Goal: Task Accomplishment & Management: Manage account settings

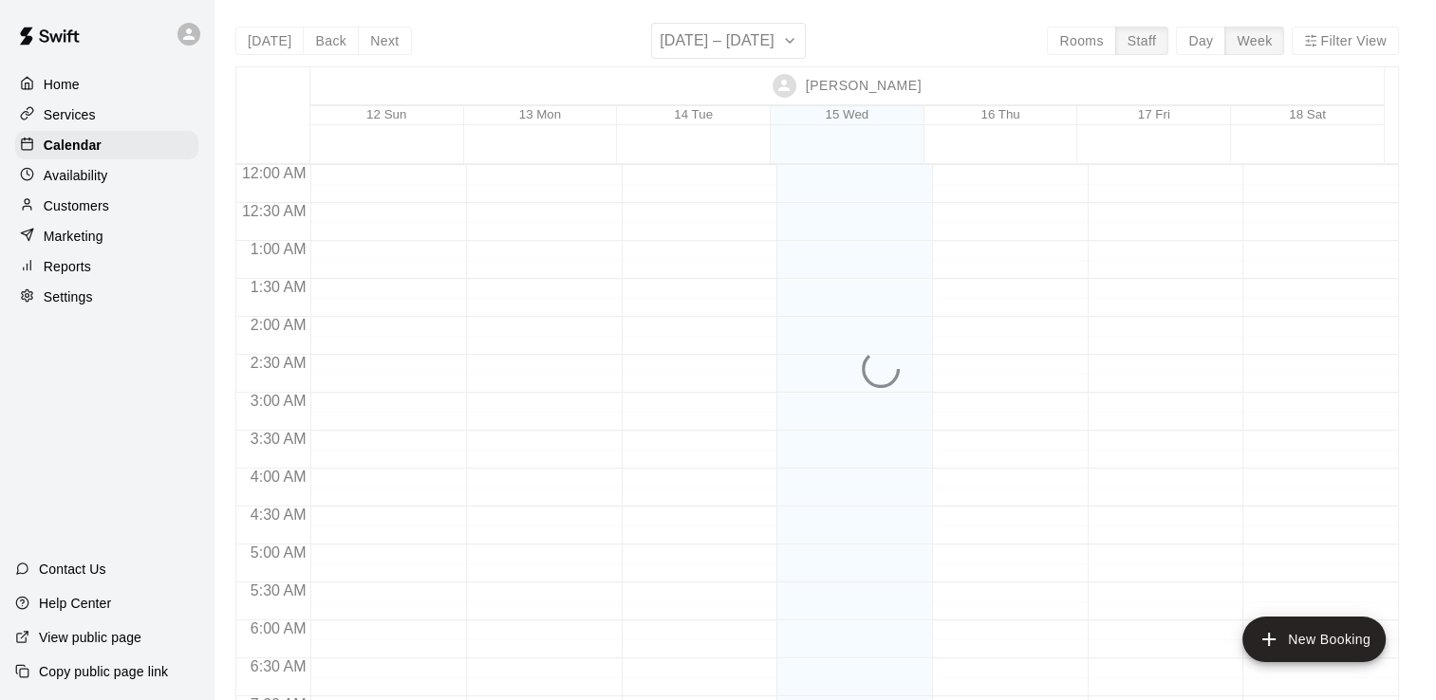
scroll to position [826, 0]
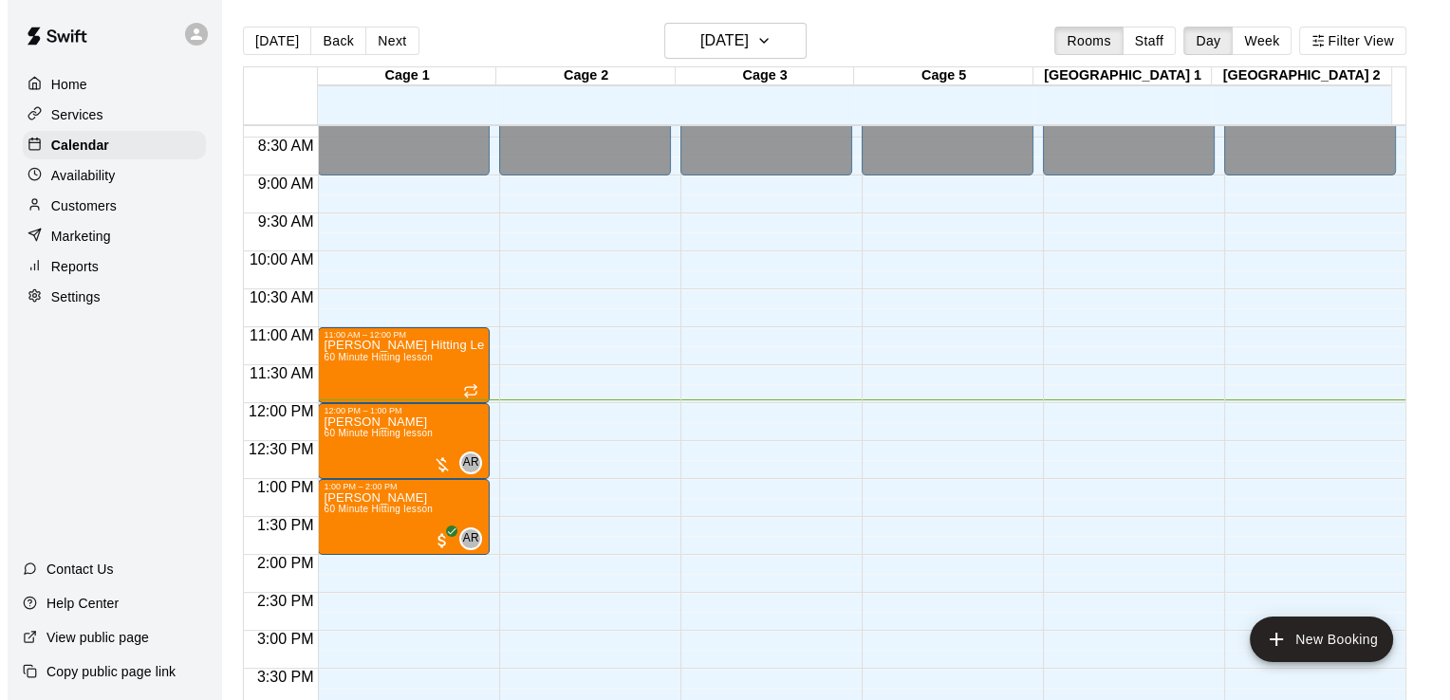
scroll to position [622, 0]
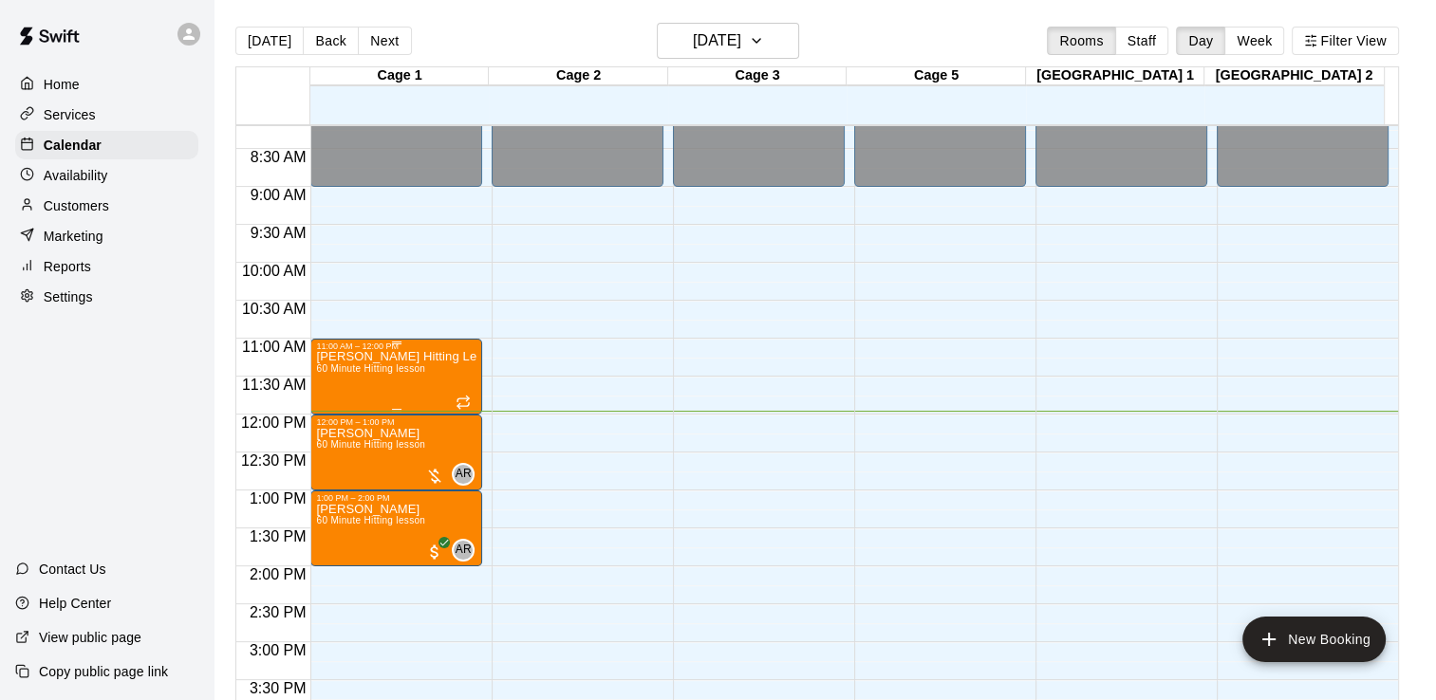
click at [386, 387] on div "Colton Custer Hitting Lesson 60 Minute Hitting lesson" at bounding box center [396, 701] width 160 height 700
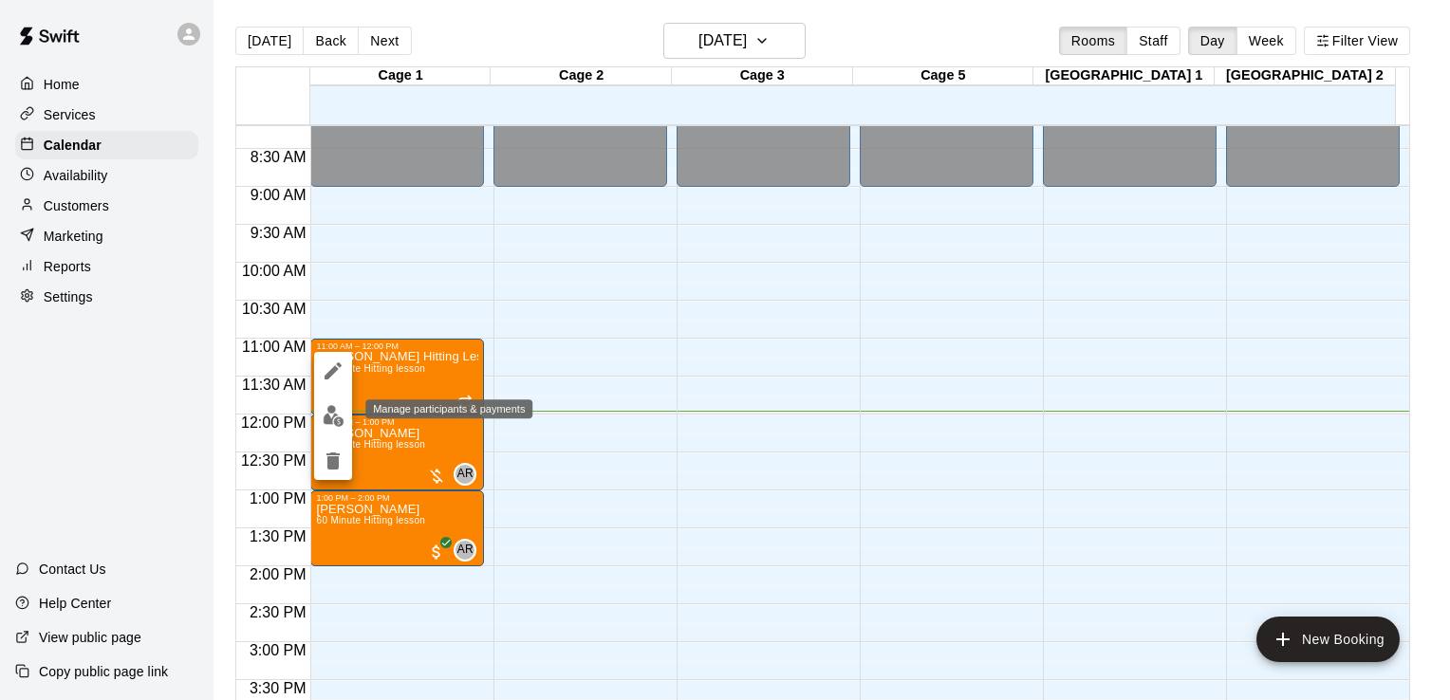
click at [338, 415] on img "edit" at bounding box center [334, 416] width 22 height 22
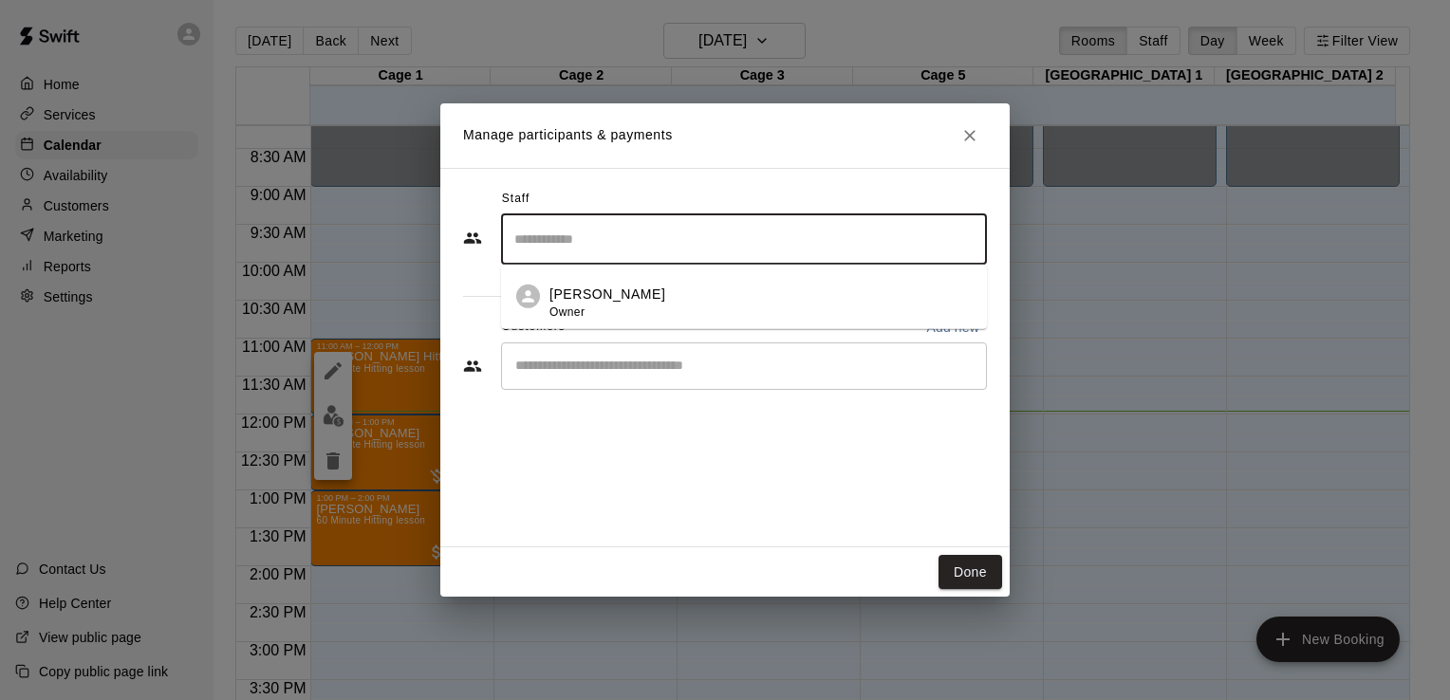
click at [626, 246] on input "Search staff" at bounding box center [744, 239] width 469 height 33
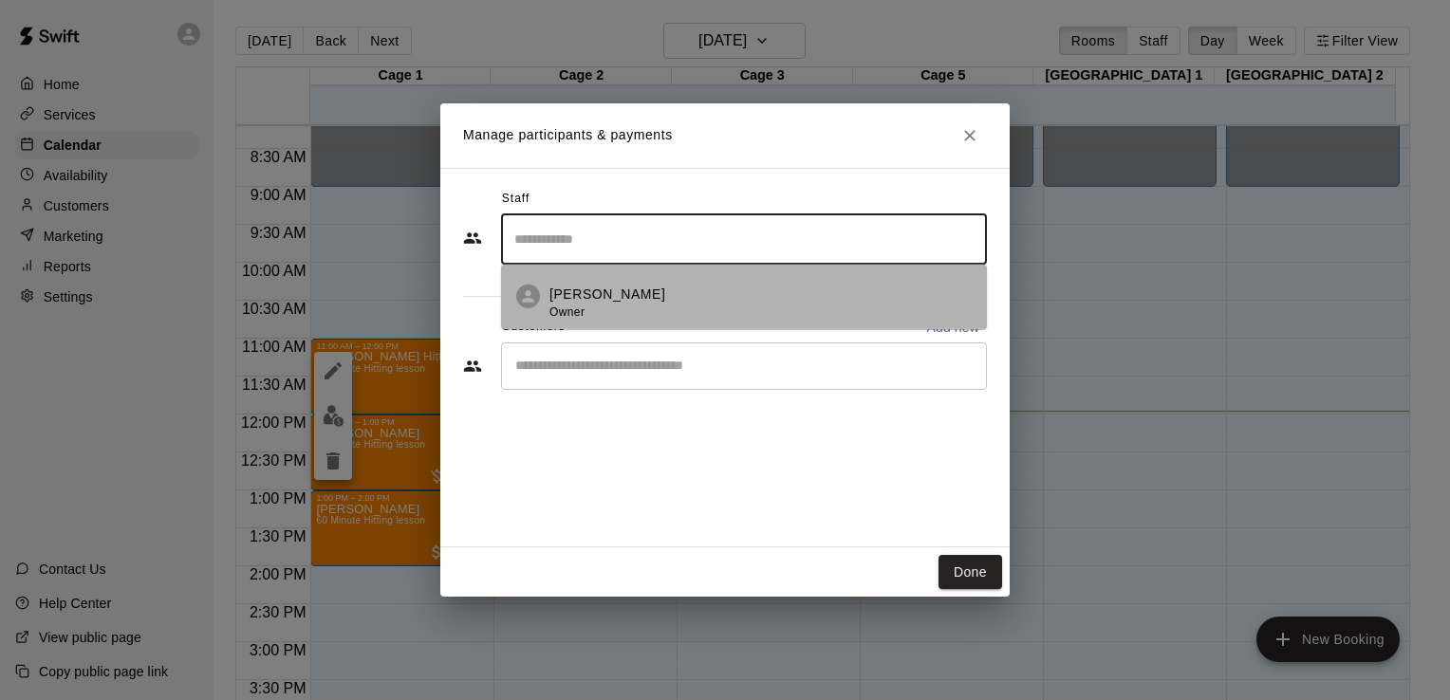
click at [623, 309] on div "Andy Roberts Owner" at bounding box center [607, 303] width 116 height 37
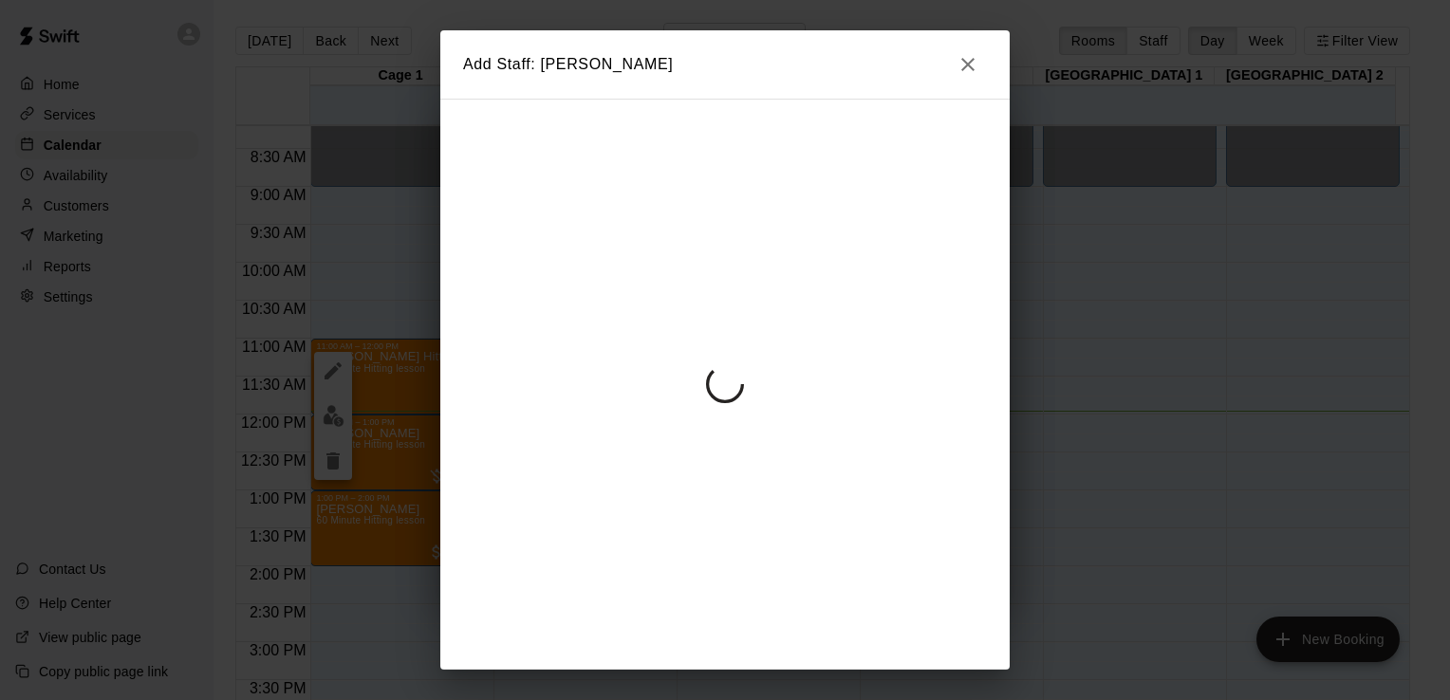
click at [630, 378] on div at bounding box center [724, 384] width 569 height 571
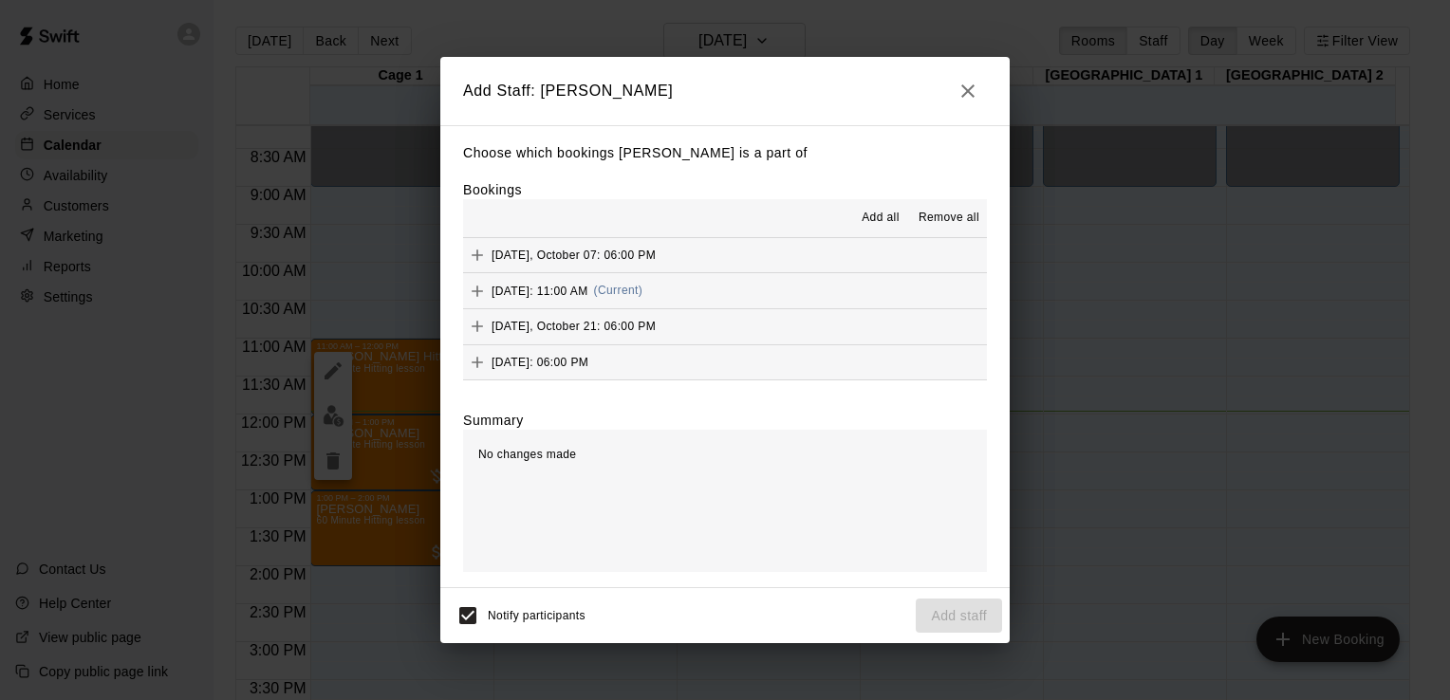
click at [539, 294] on span "Wednesday, October 15: 11:00 AM" at bounding box center [540, 290] width 97 height 13
click at [961, 93] on icon "button" at bounding box center [967, 91] width 23 height 23
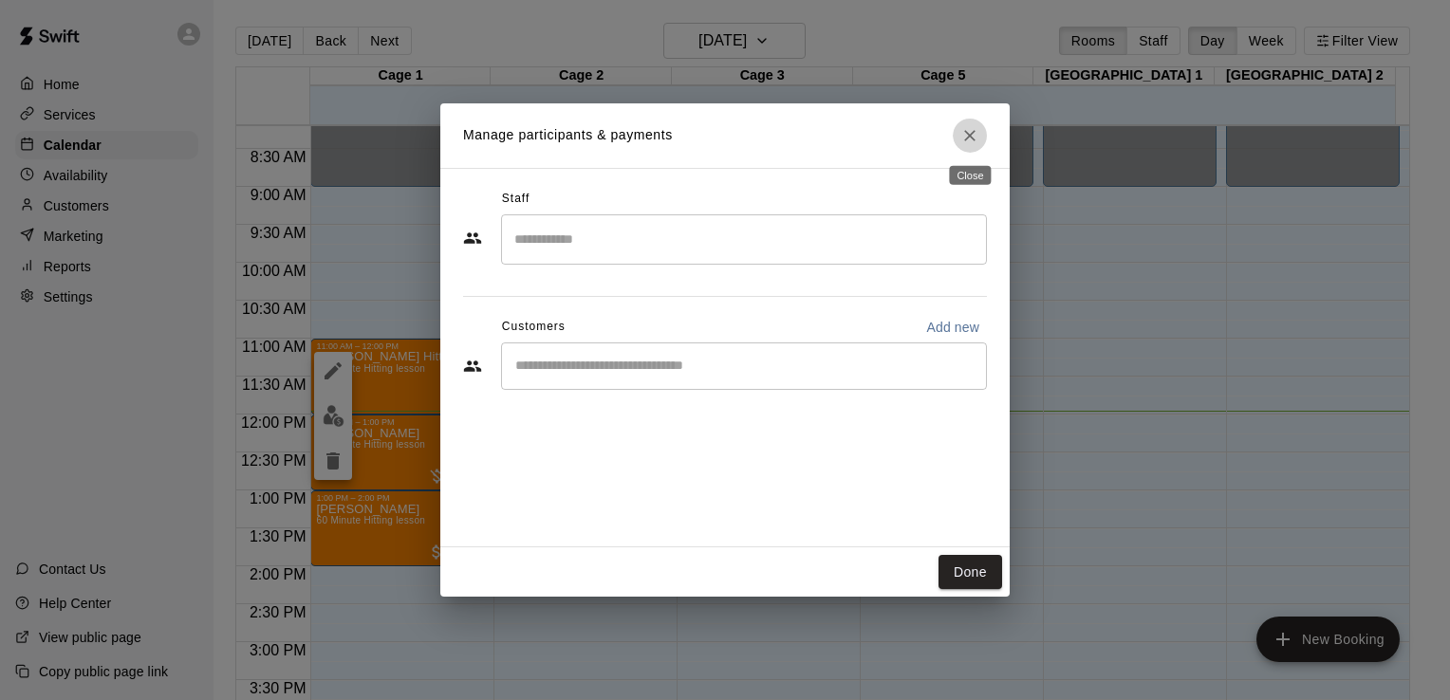
drag, startPoint x: 977, startPoint y: 132, endPoint x: 691, endPoint y: 184, distance: 291.3
click at [975, 132] on icon "Close" at bounding box center [969, 135] width 19 height 19
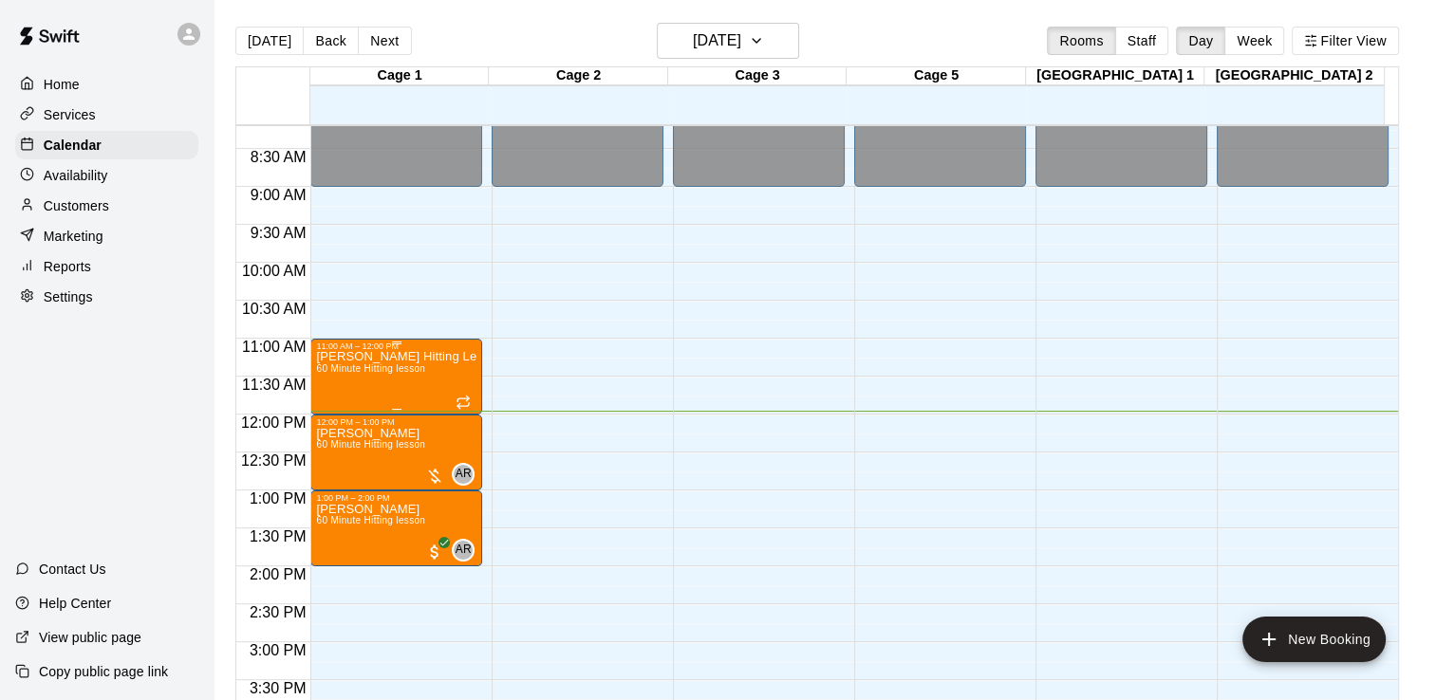
click at [432, 357] on p "Colton Custer Hitting Lesson" at bounding box center [396, 357] width 160 height 0
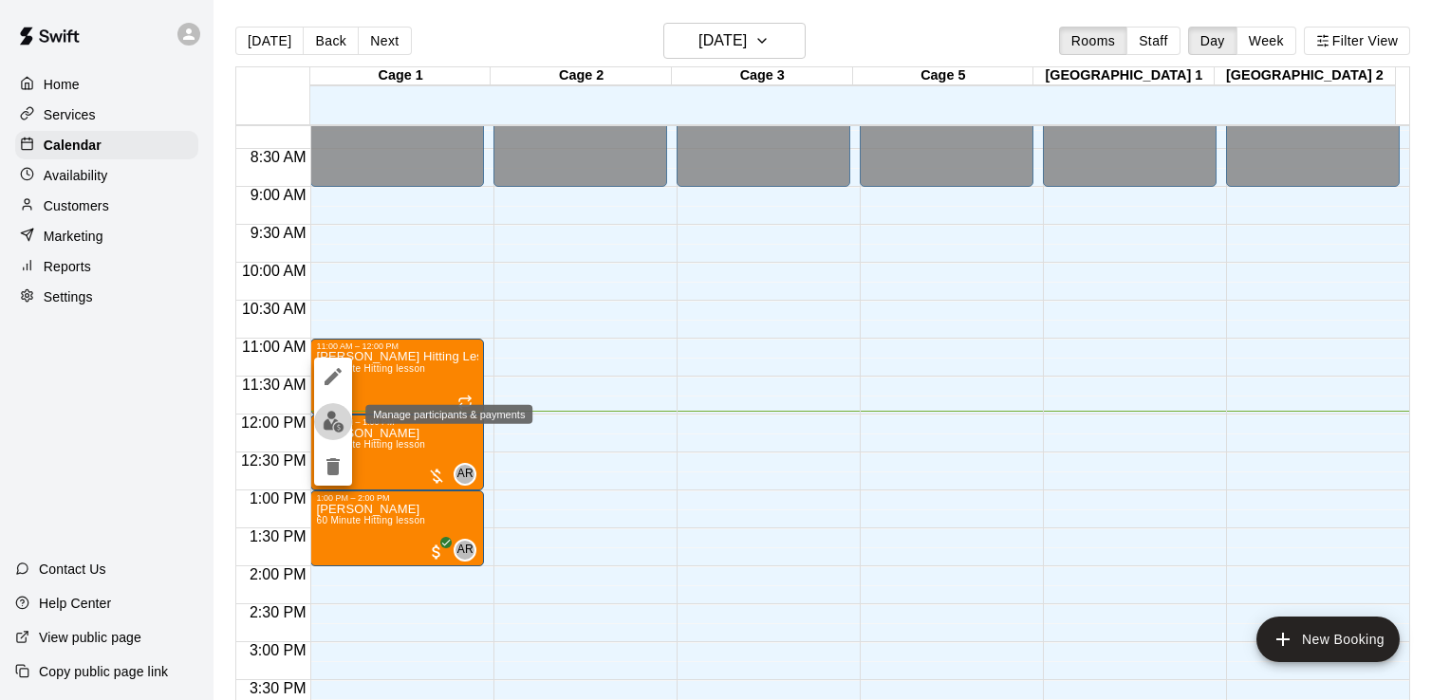
click at [330, 422] on img "edit" at bounding box center [334, 422] width 22 height 22
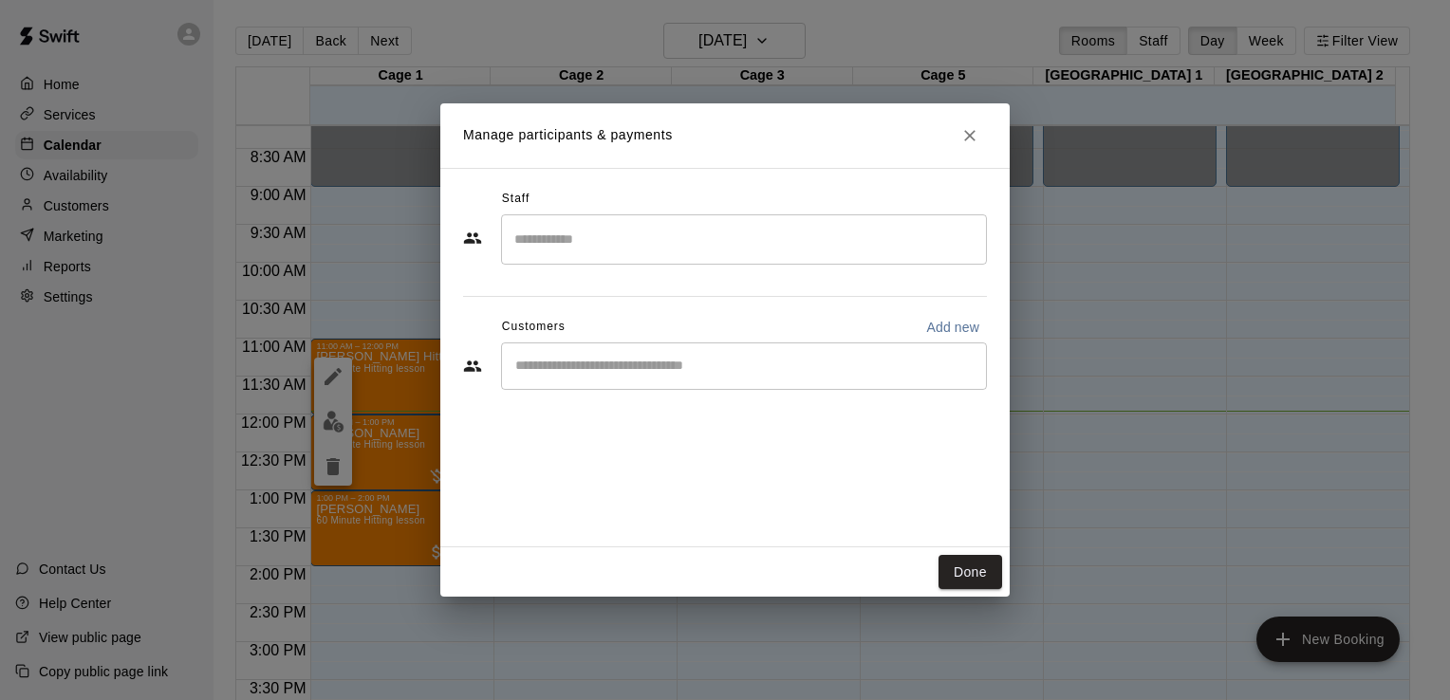
click at [638, 234] on input "Search staff" at bounding box center [744, 239] width 469 height 33
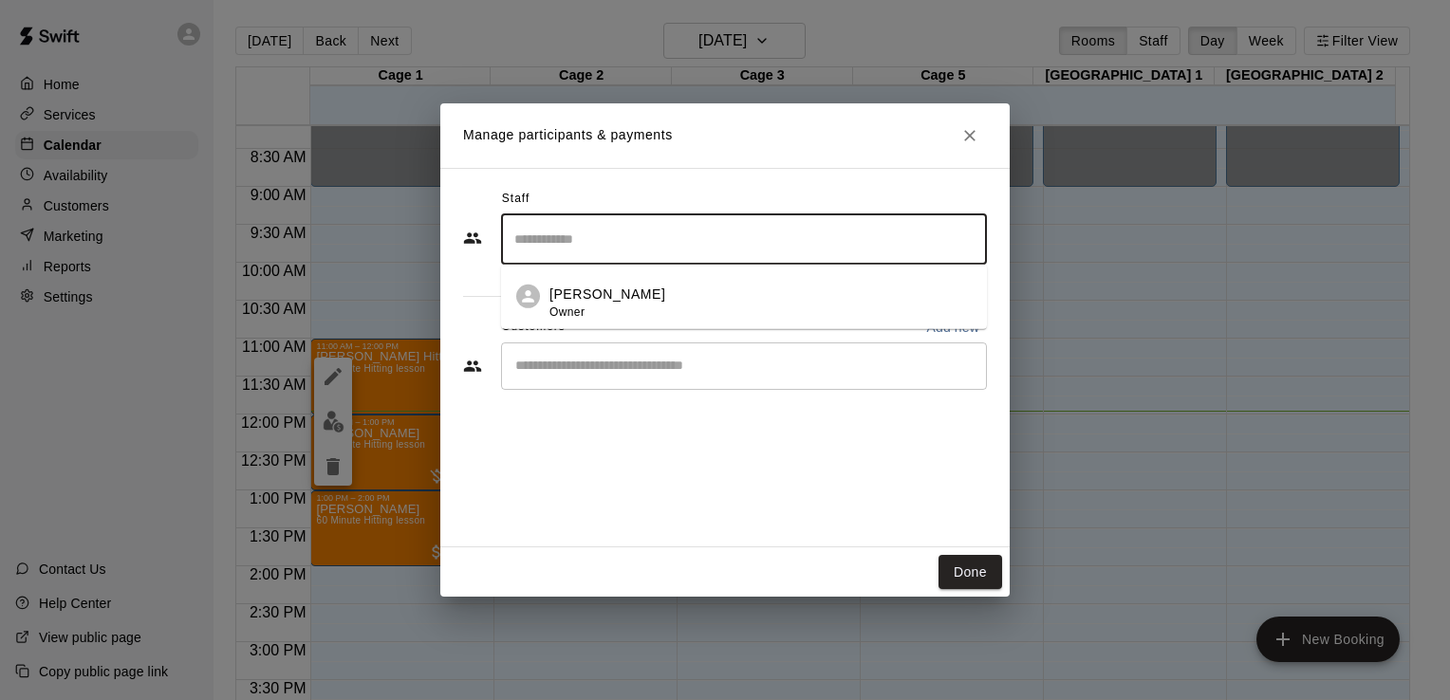
click at [640, 304] on div "Andy Roberts Owner" at bounding box center [760, 303] width 422 height 37
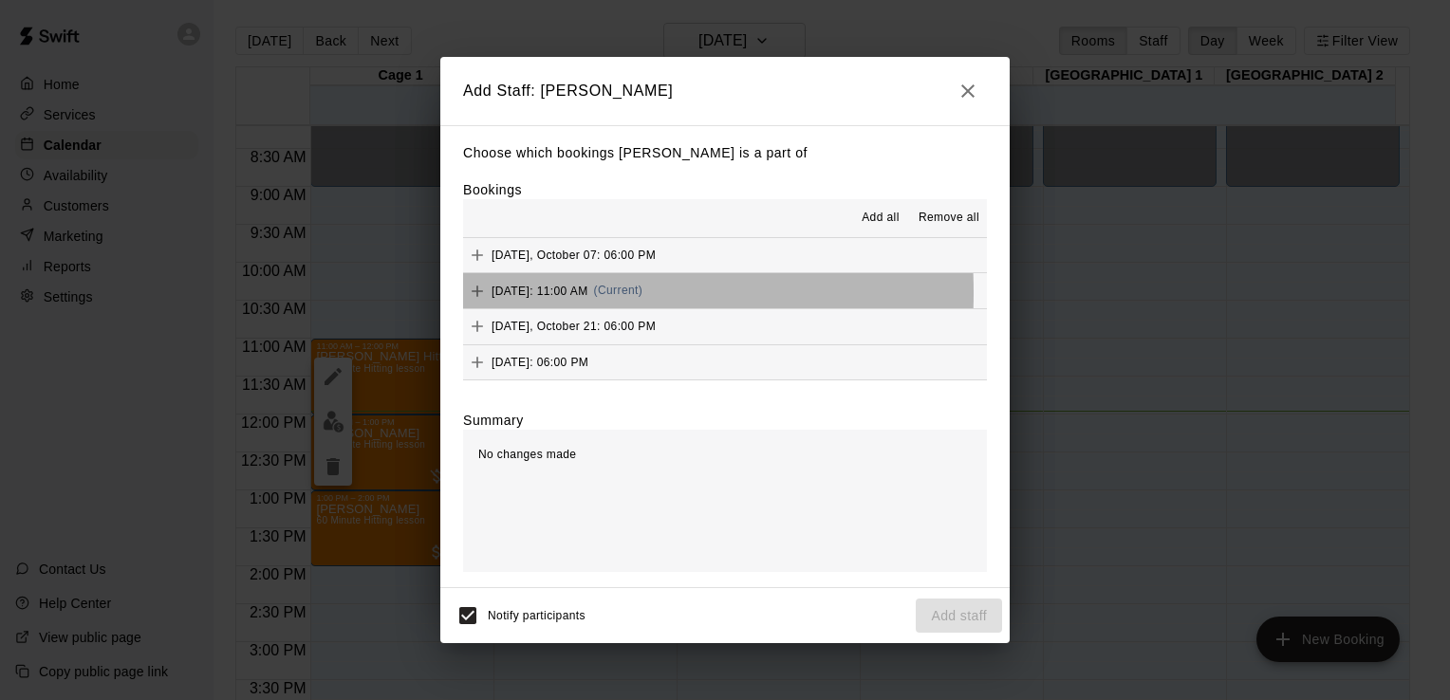
click at [498, 291] on span "Wednesday, October 15: 11:00 AM" at bounding box center [540, 290] width 97 height 13
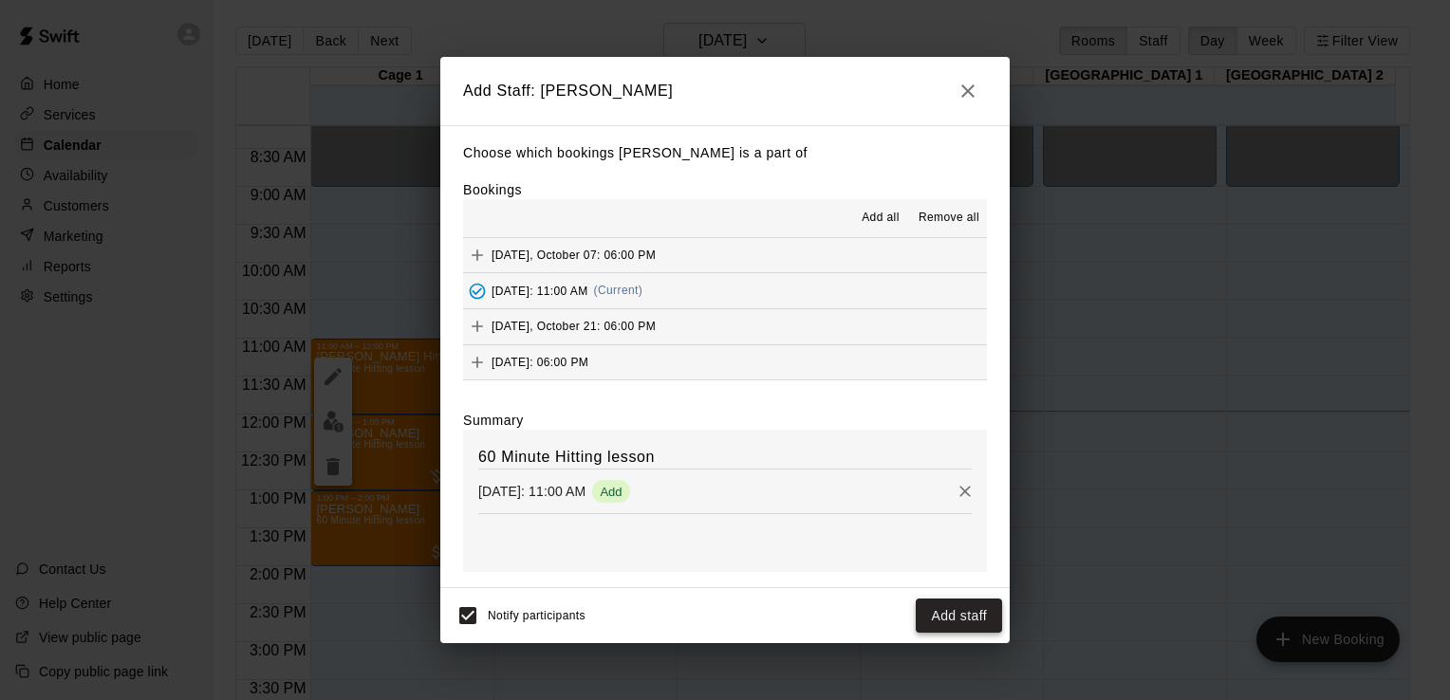
click at [964, 625] on button "Add staff" at bounding box center [959, 616] width 86 height 35
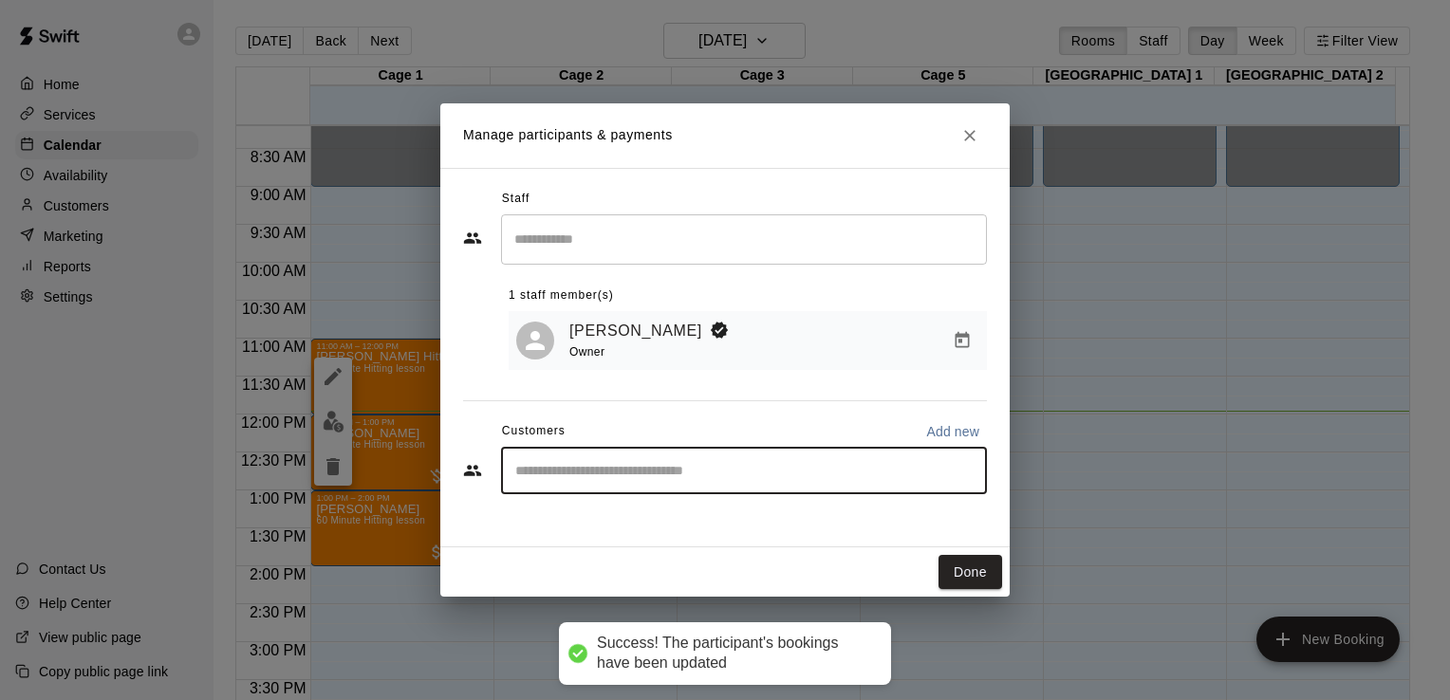
click at [622, 474] on input "Start typing to search customers..." at bounding box center [744, 470] width 469 height 19
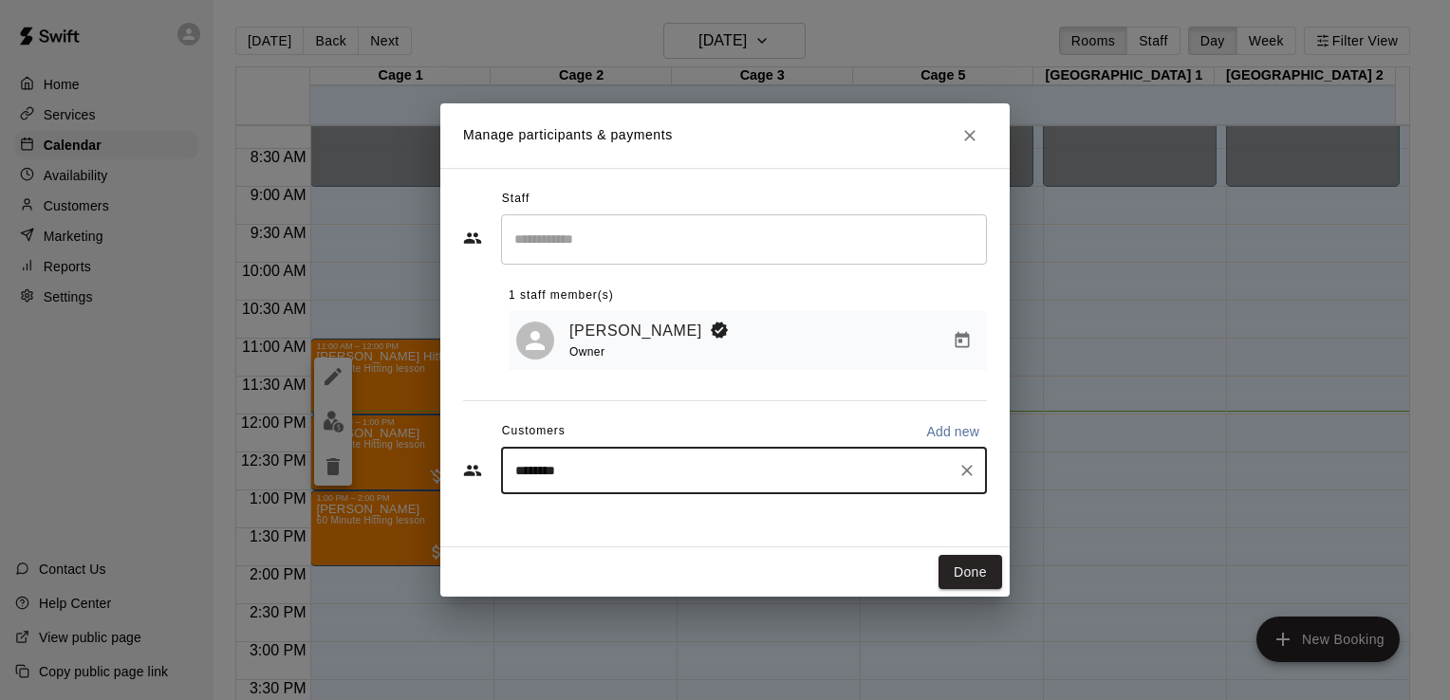
drag, startPoint x: 568, startPoint y: 476, endPoint x: 470, endPoint y: 455, distance: 100.9
click at [430, 465] on div "Manage participants & payments Staff ​ 1 staff member(s) Andy Roberts Owner Cus…" at bounding box center [725, 350] width 1450 height 700
type input "******"
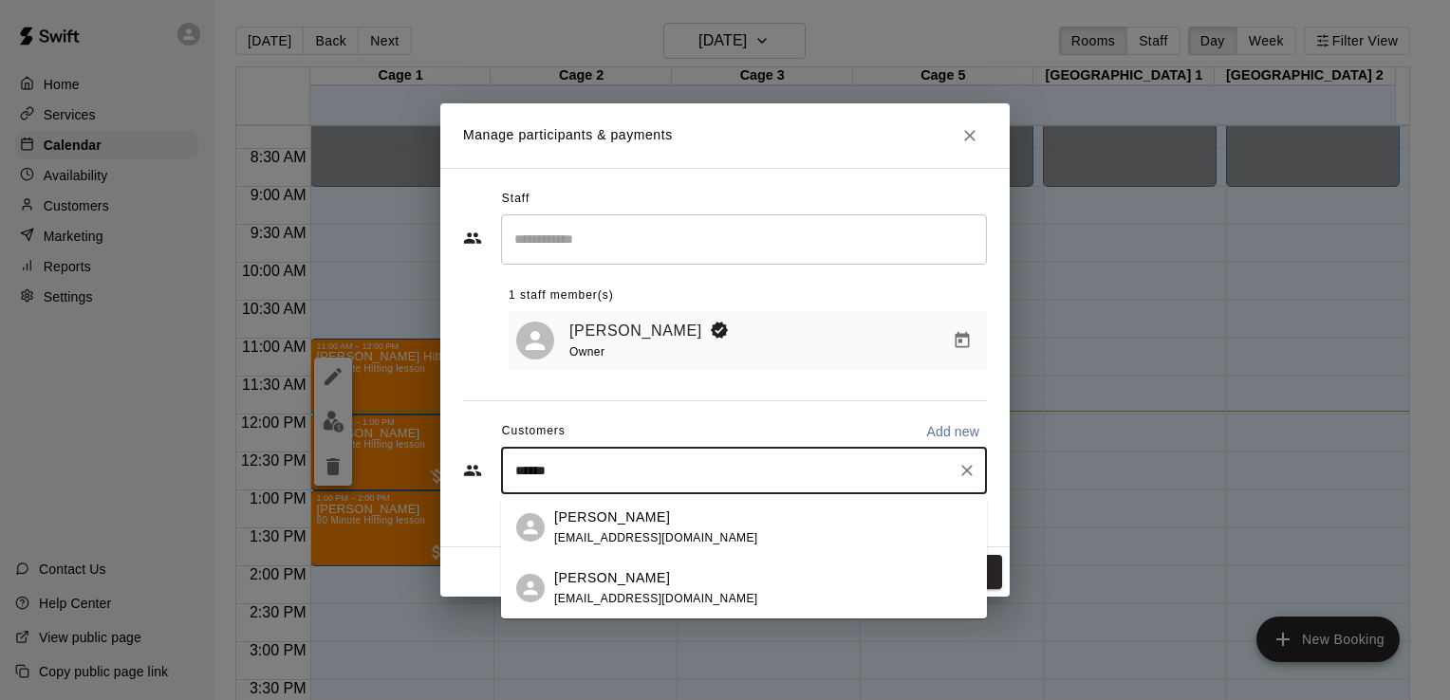
click at [600, 527] on div "Cody Custer cody.custer7346@gmail.com" at bounding box center [656, 528] width 204 height 41
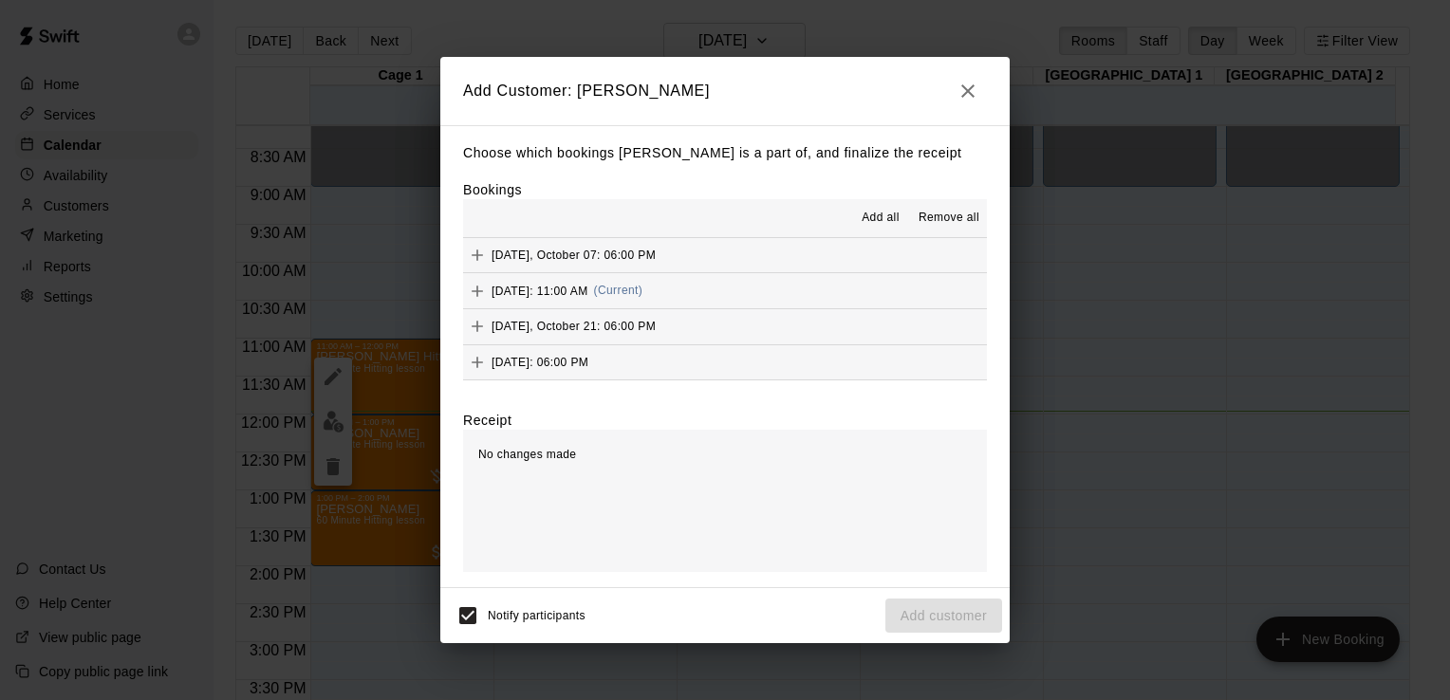
drag, startPoint x: 938, startPoint y: 622, endPoint x: 575, endPoint y: 506, distance: 381.7
click at [935, 621] on div "Notify participants Add customer" at bounding box center [725, 616] width 554 height 40
click at [505, 286] on span "Wednesday, October 15: 11:00 AM" at bounding box center [540, 290] width 97 height 13
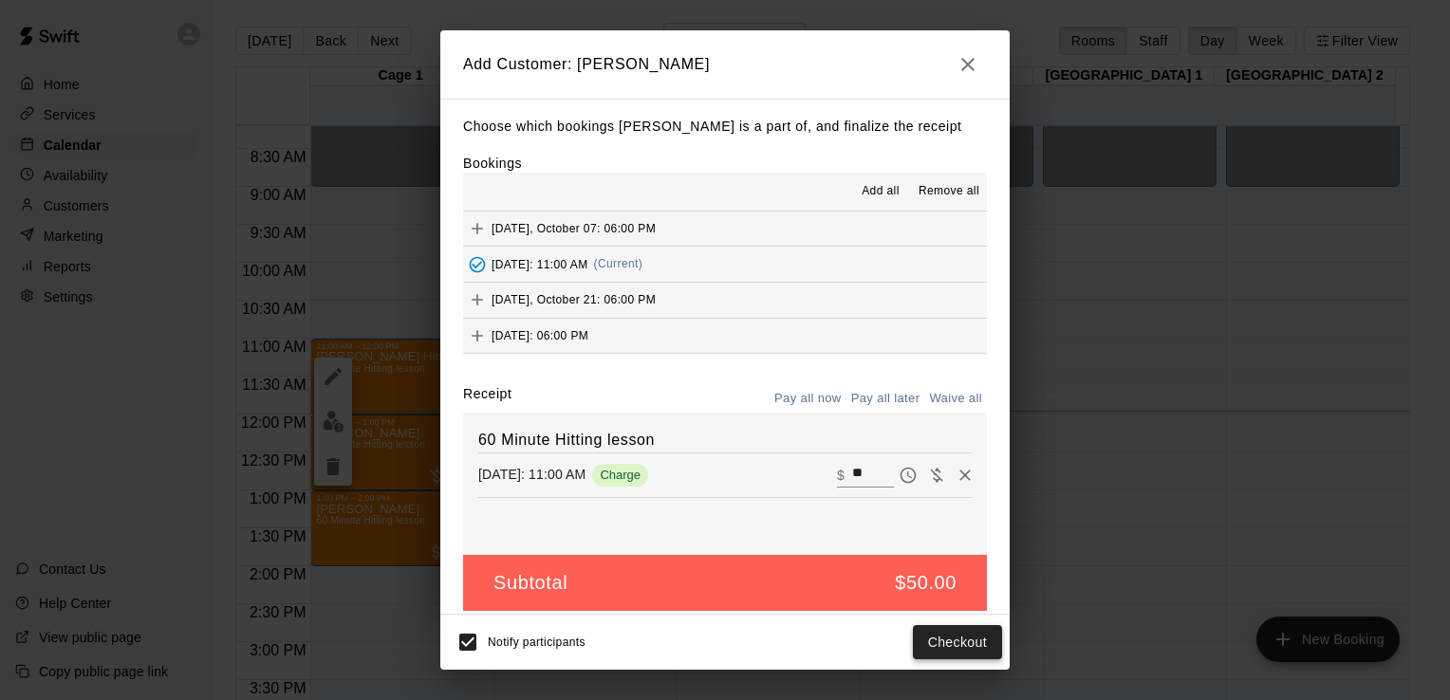
click at [960, 643] on button "Checkout" at bounding box center [957, 642] width 89 height 35
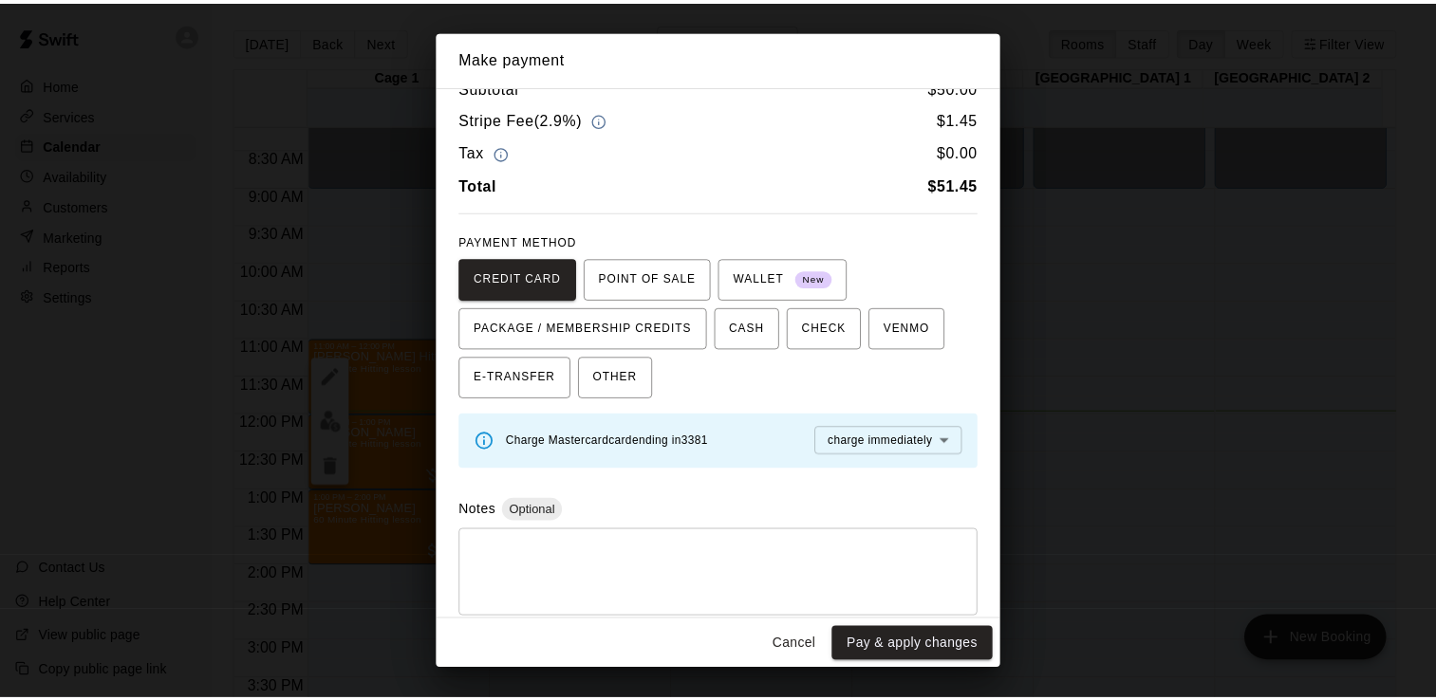
scroll to position [41, 0]
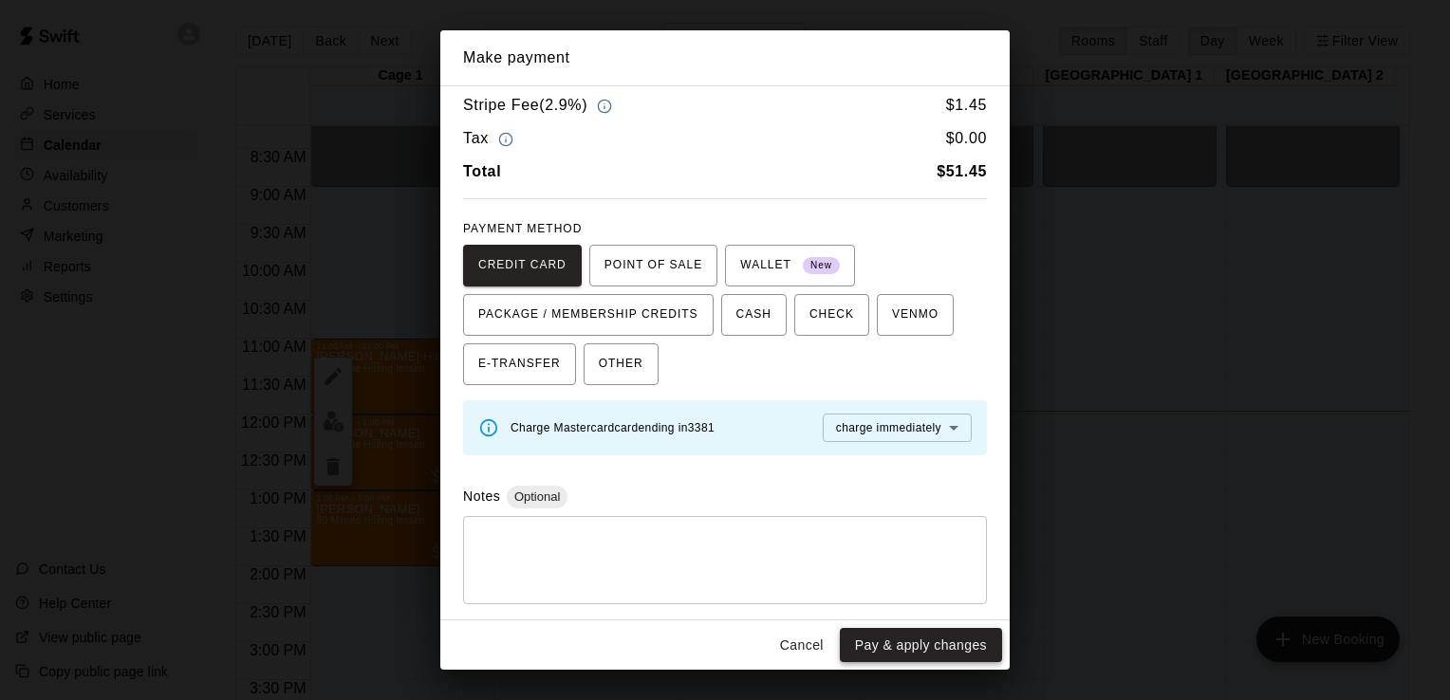
click at [920, 647] on button "Pay & apply changes" at bounding box center [921, 645] width 162 height 35
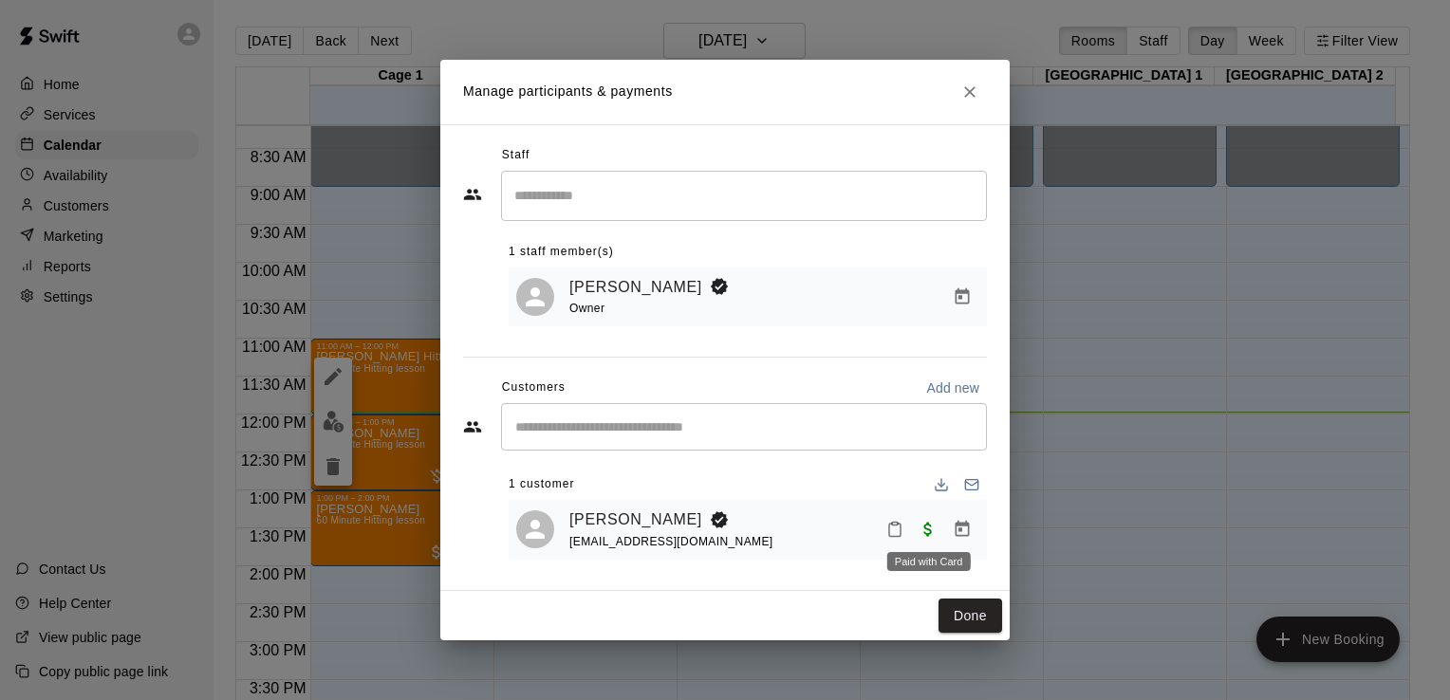
click at [926, 539] on div "Paid with Card" at bounding box center [928, 556] width 87 height 34
click at [969, 622] on button "Done" at bounding box center [970, 616] width 64 height 35
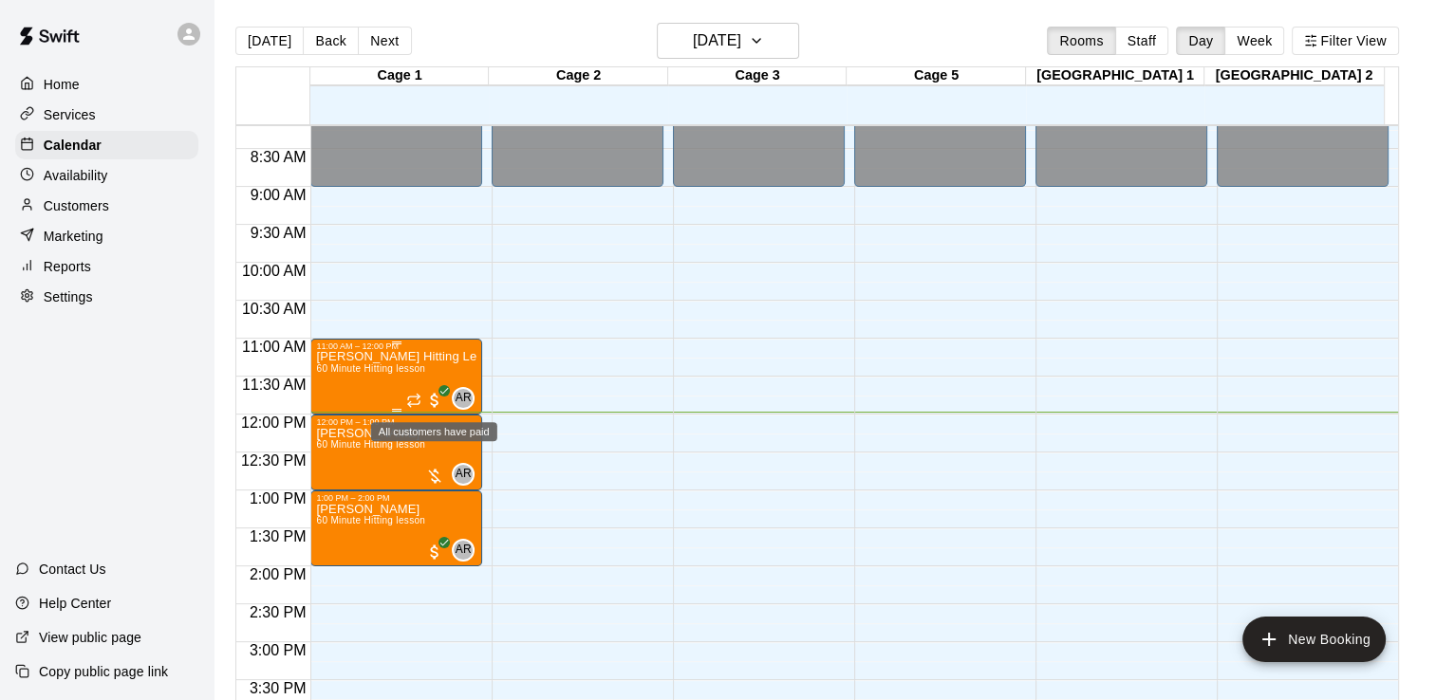
click at [430, 397] on span "All customers have paid" at bounding box center [434, 400] width 19 height 19
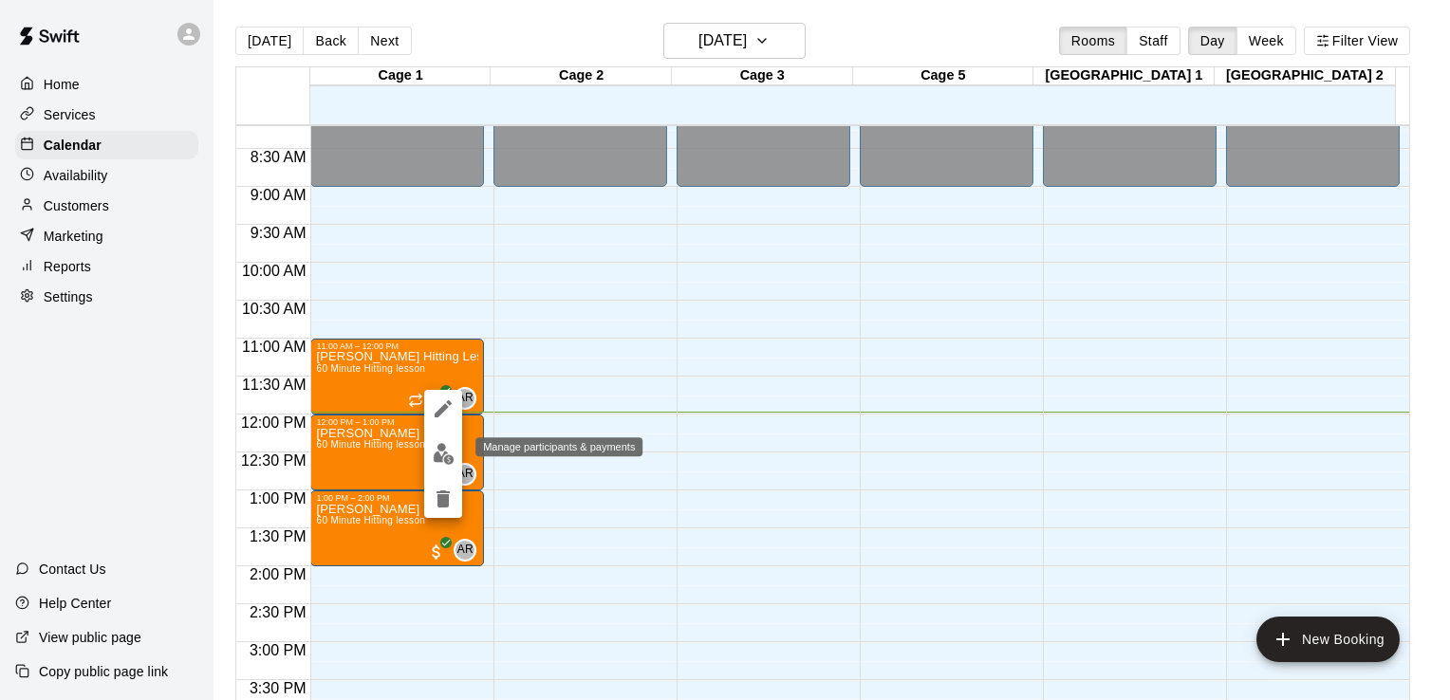
click at [448, 455] on img "edit" at bounding box center [444, 454] width 22 height 22
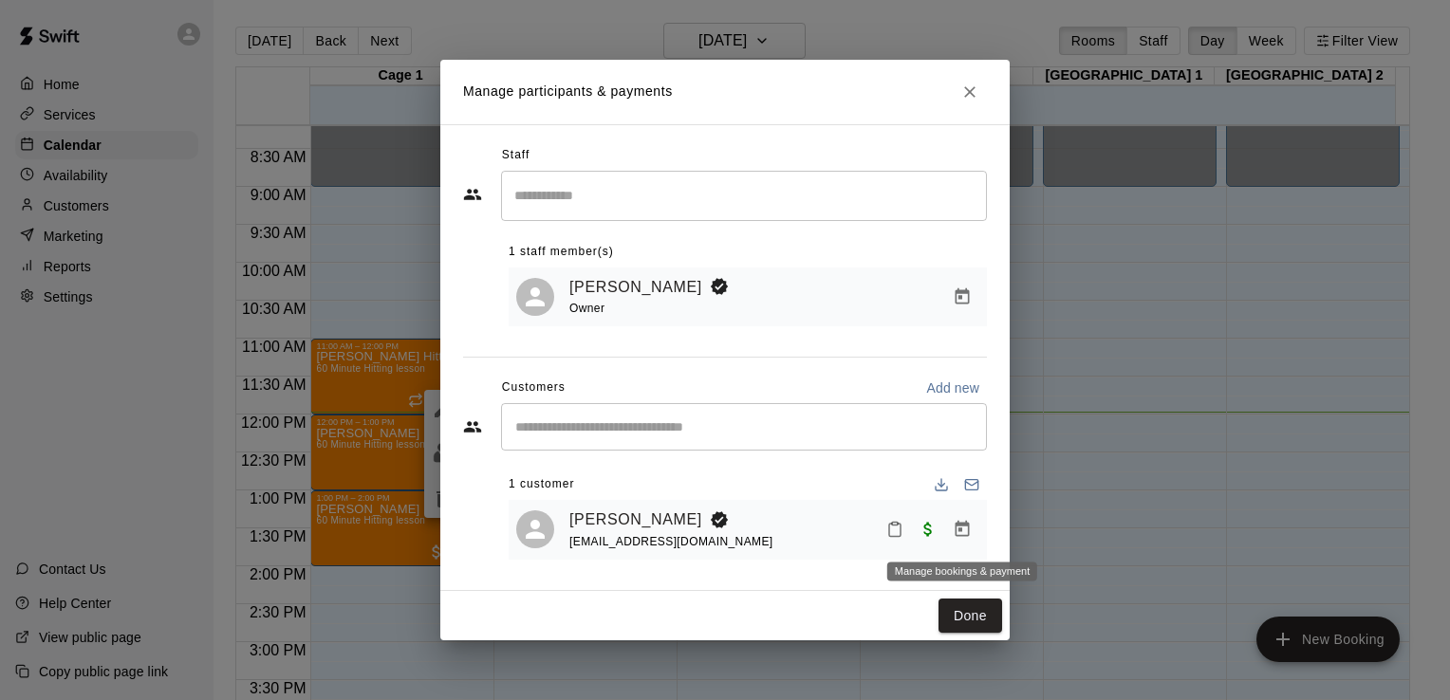
click at [964, 536] on icon "Manage bookings & payment" at bounding box center [962, 529] width 19 height 19
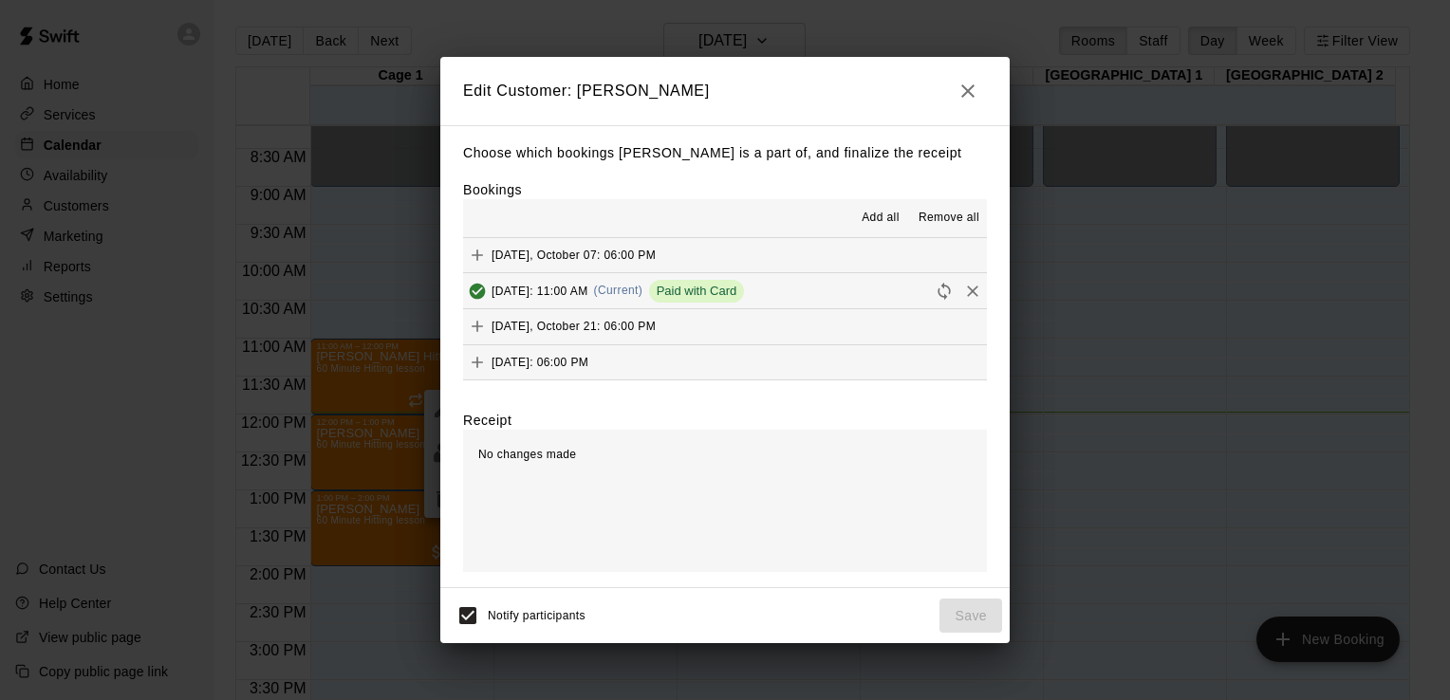
click at [871, 299] on button "Wednesday, October 15: 11:00 AM (Current) Paid with Card" at bounding box center [725, 290] width 524 height 35
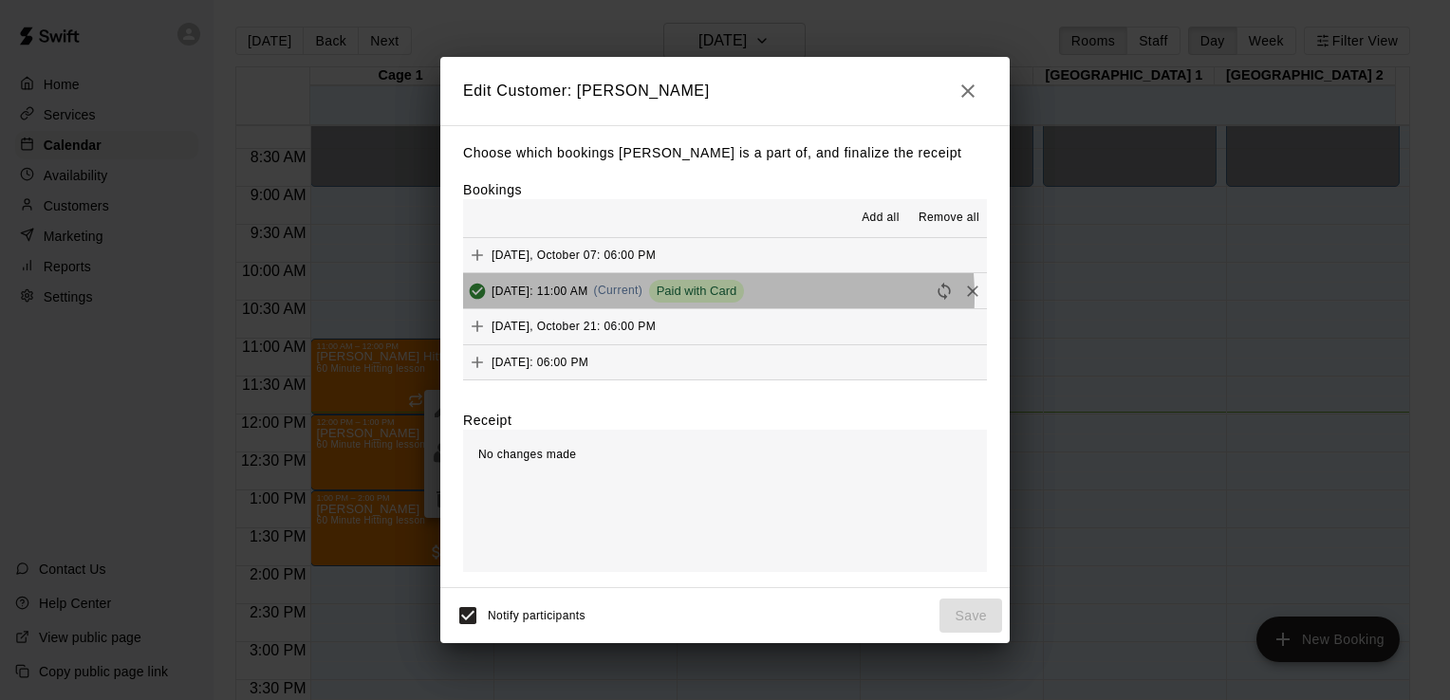
click at [664, 298] on div "Wednesday, October 15: 11:00 AM (Current) Paid with Card" at bounding box center [603, 291] width 281 height 28
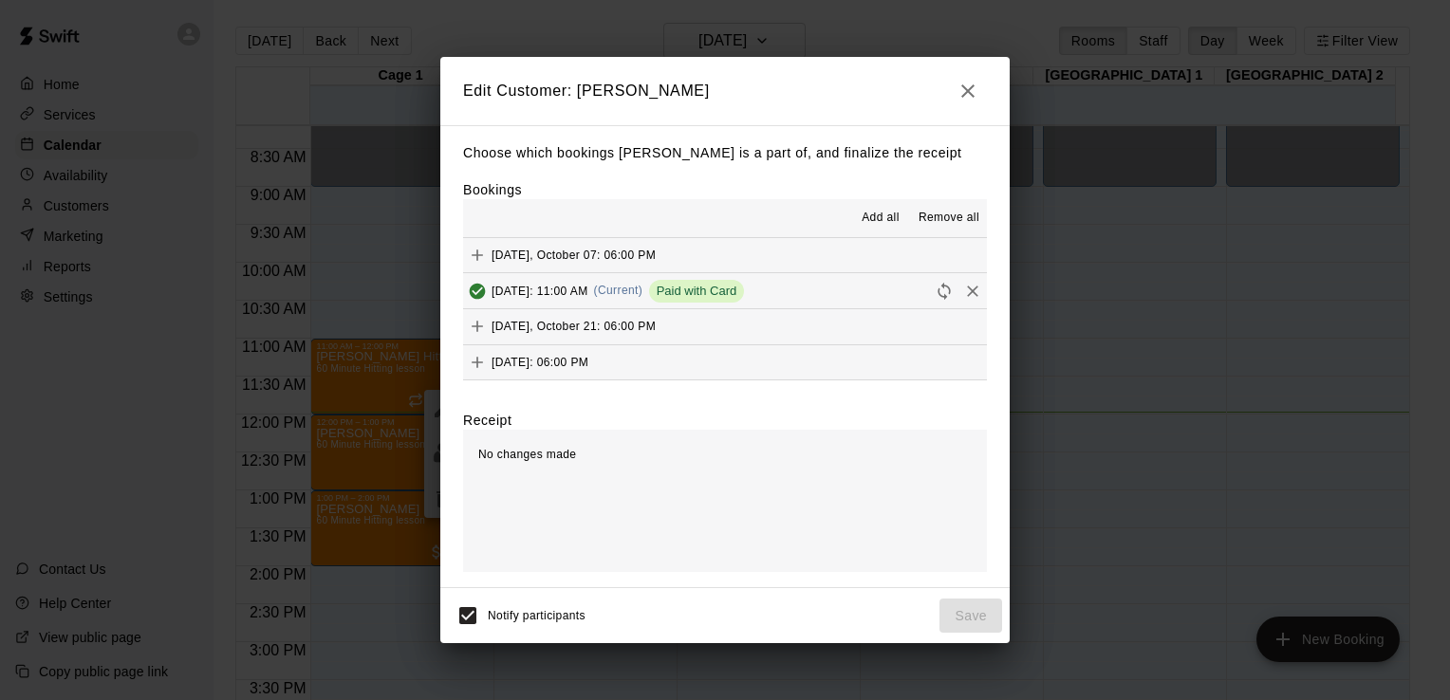
click at [643, 294] on span "(Current)" at bounding box center [618, 290] width 49 height 13
click at [835, 293] on button "Wednesday, October 15: 11:00 AM (Current) Paid with Card" at bounding box center [725, 290] width 524 height 35
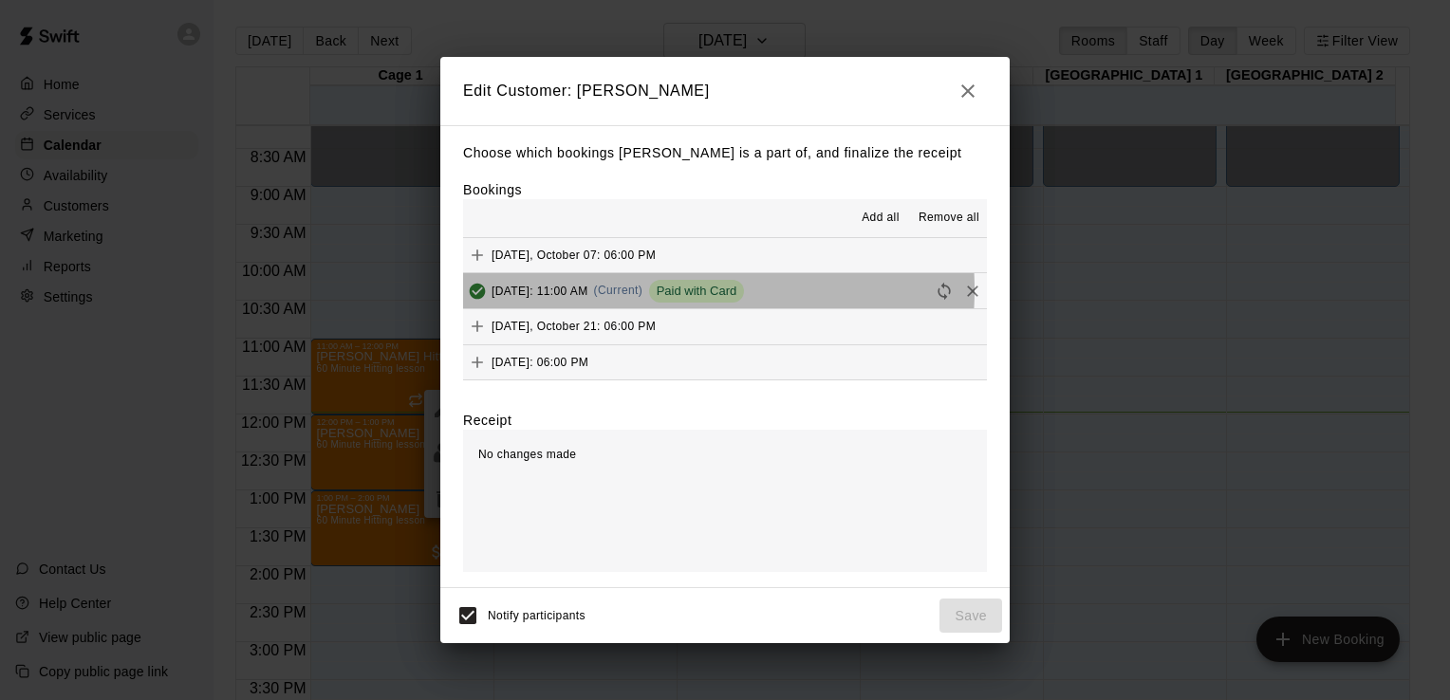
click at [588, 290] on span "Wednesday, October 15: 11:00 AM" at bounding box center [540, 290] width 97 height 13
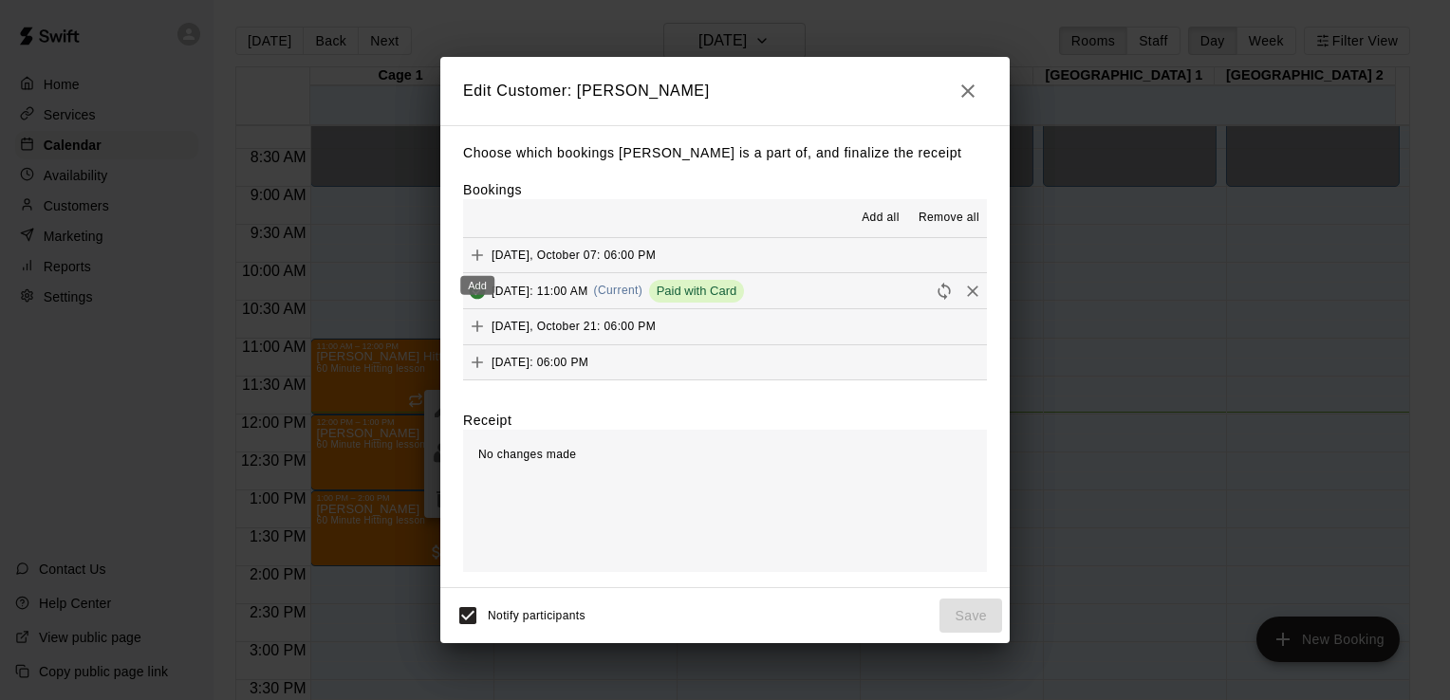
click at [478, 264] on div "Add" at bounding box center [477, 280] width 38 height 34
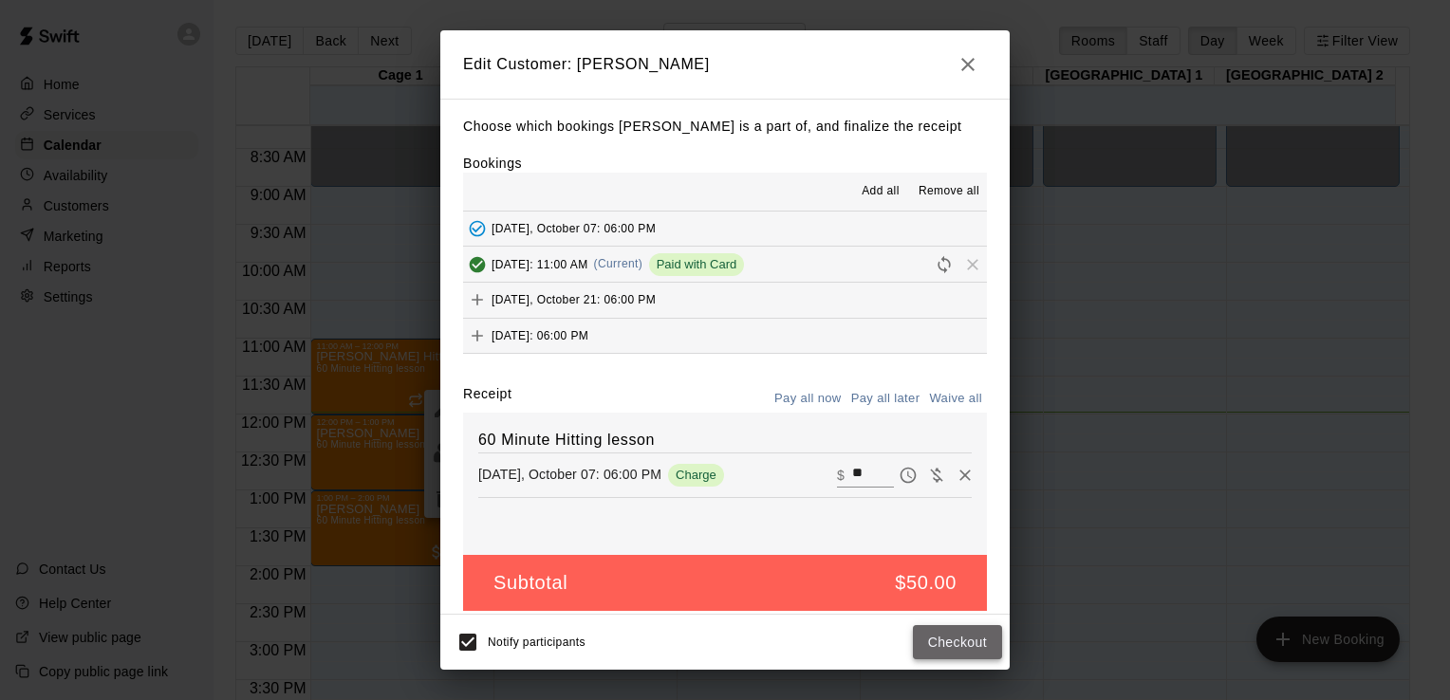
click at [941, 640] on button "Checkout" at bounding box center [957, 642] width 89 height 35
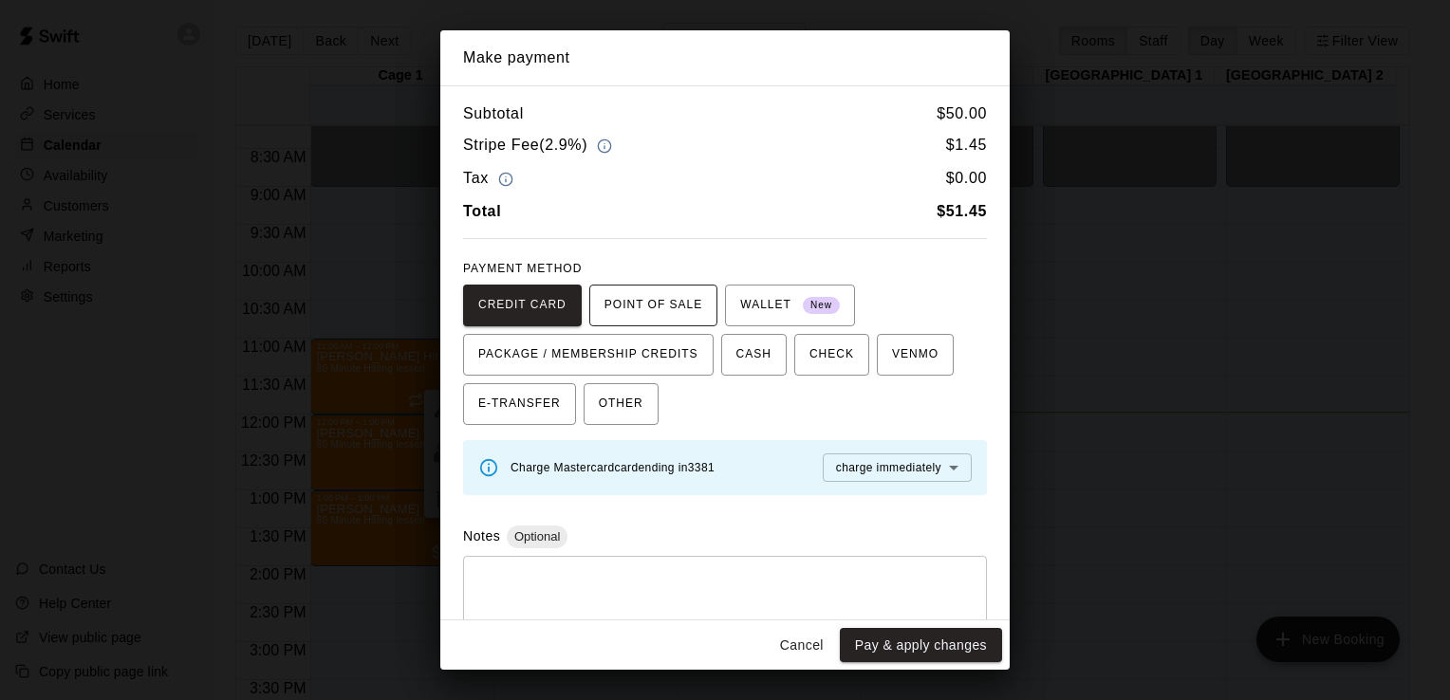
click at [641, 317] on span "POINT OF SALE" at bounding box center [653, 305] width 98 height 30
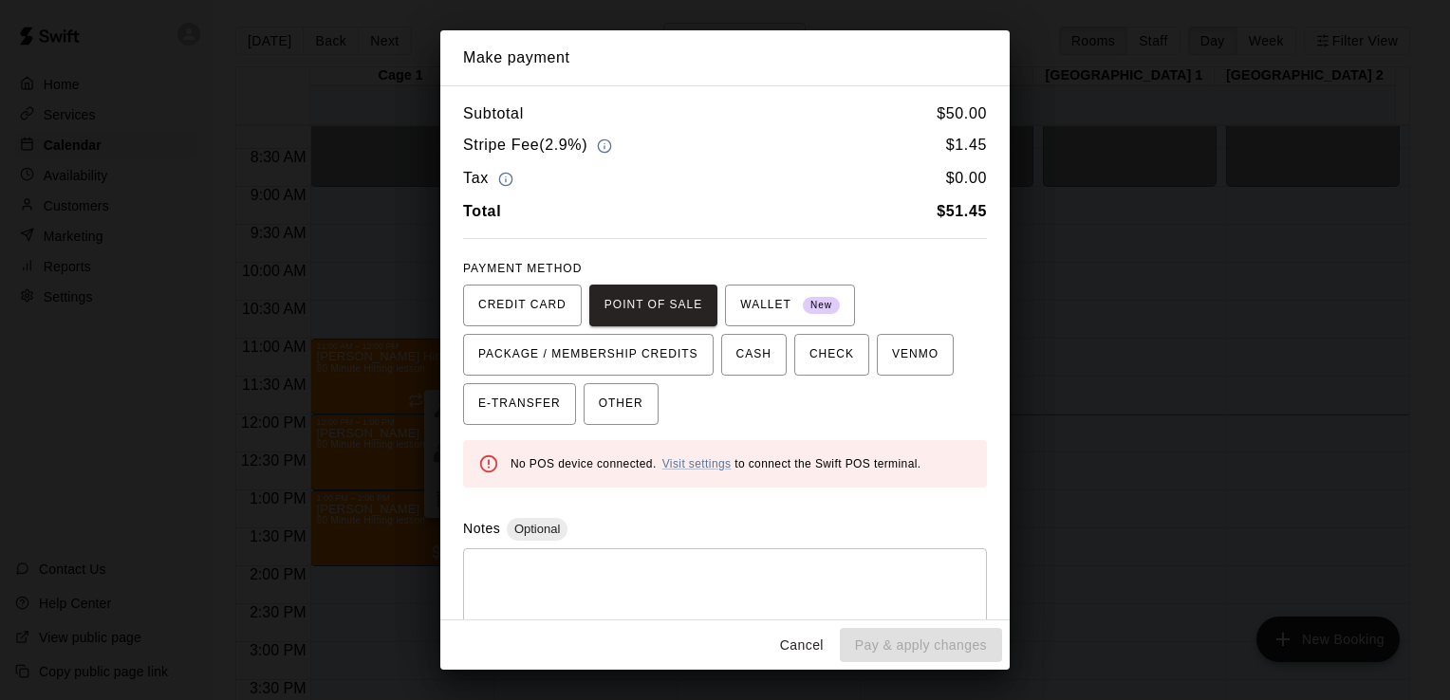
click at [797, 639] on button "Cancel" at bounding box center [801, 645] width 61 height 35
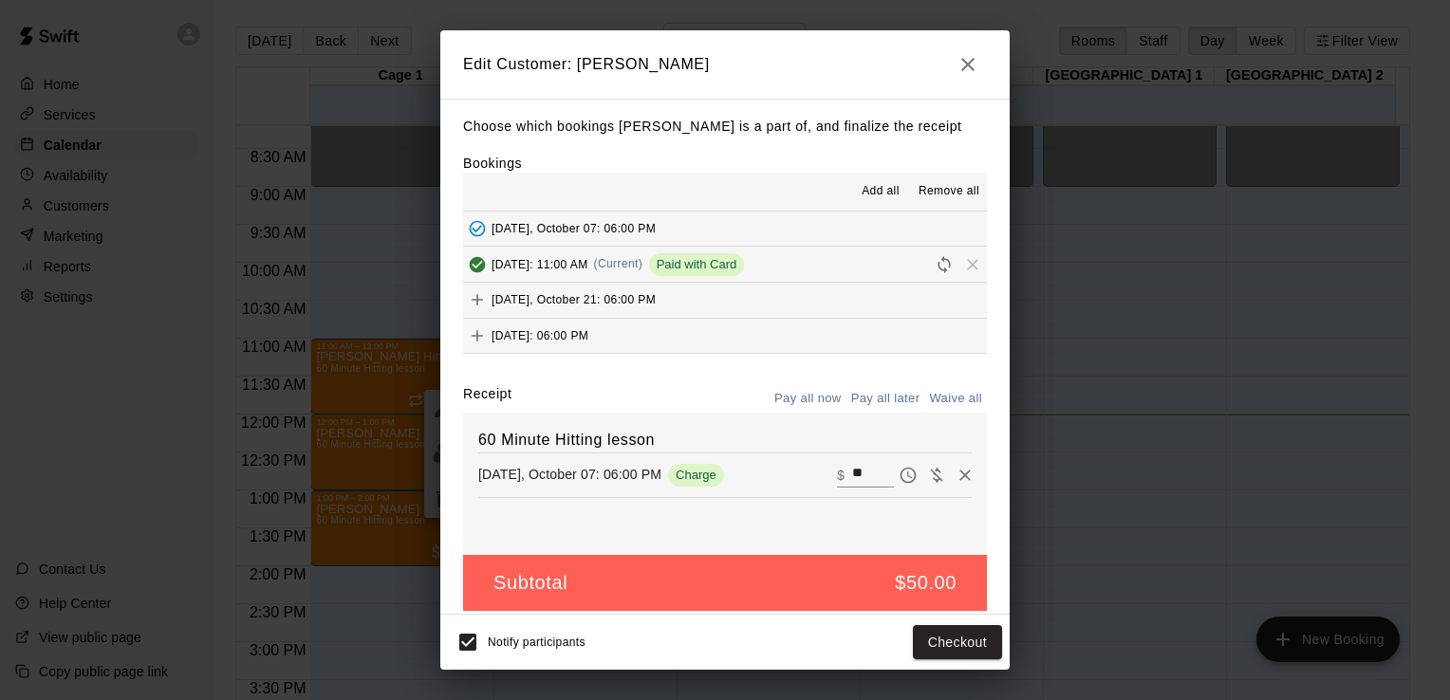
click at [974, 66] on icon "button" at bounding box center [967, 64] width 23 height 23
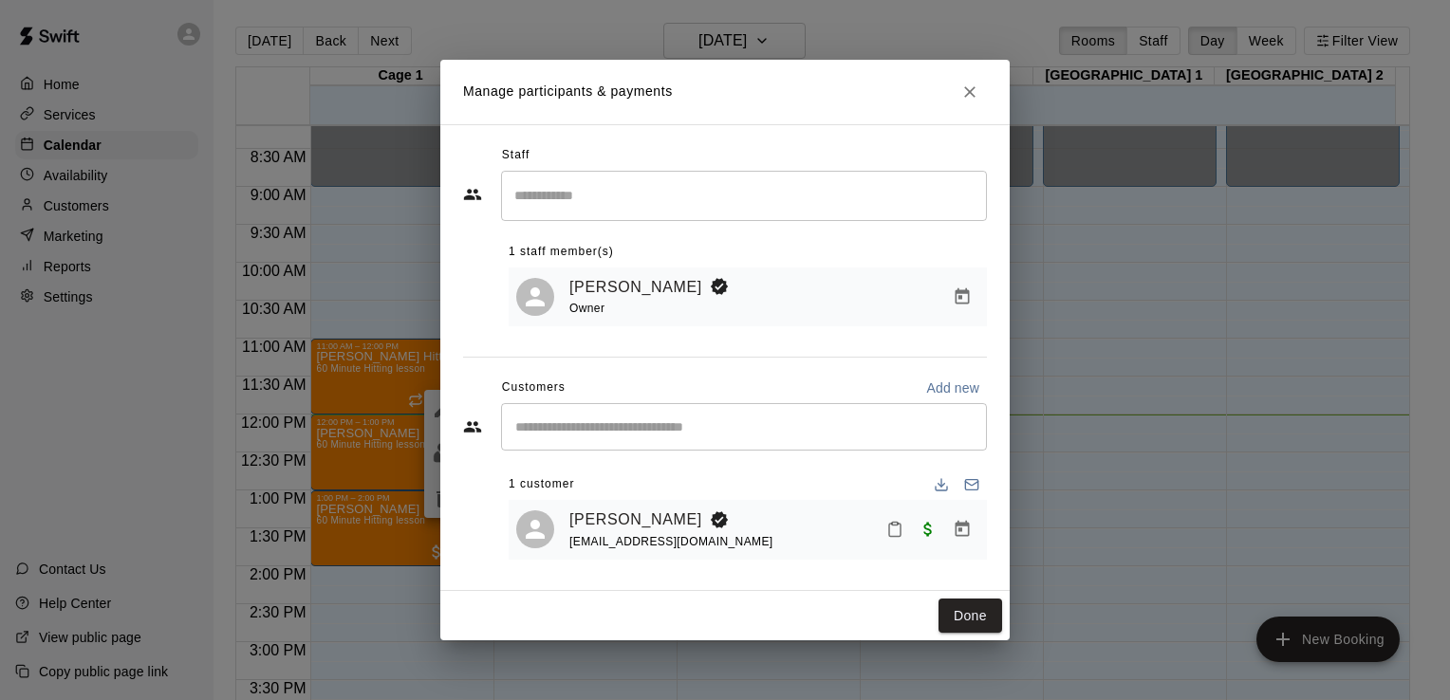
click at [974, 101] on button "Close" at bounding box center [970, 92] width 34 height 34
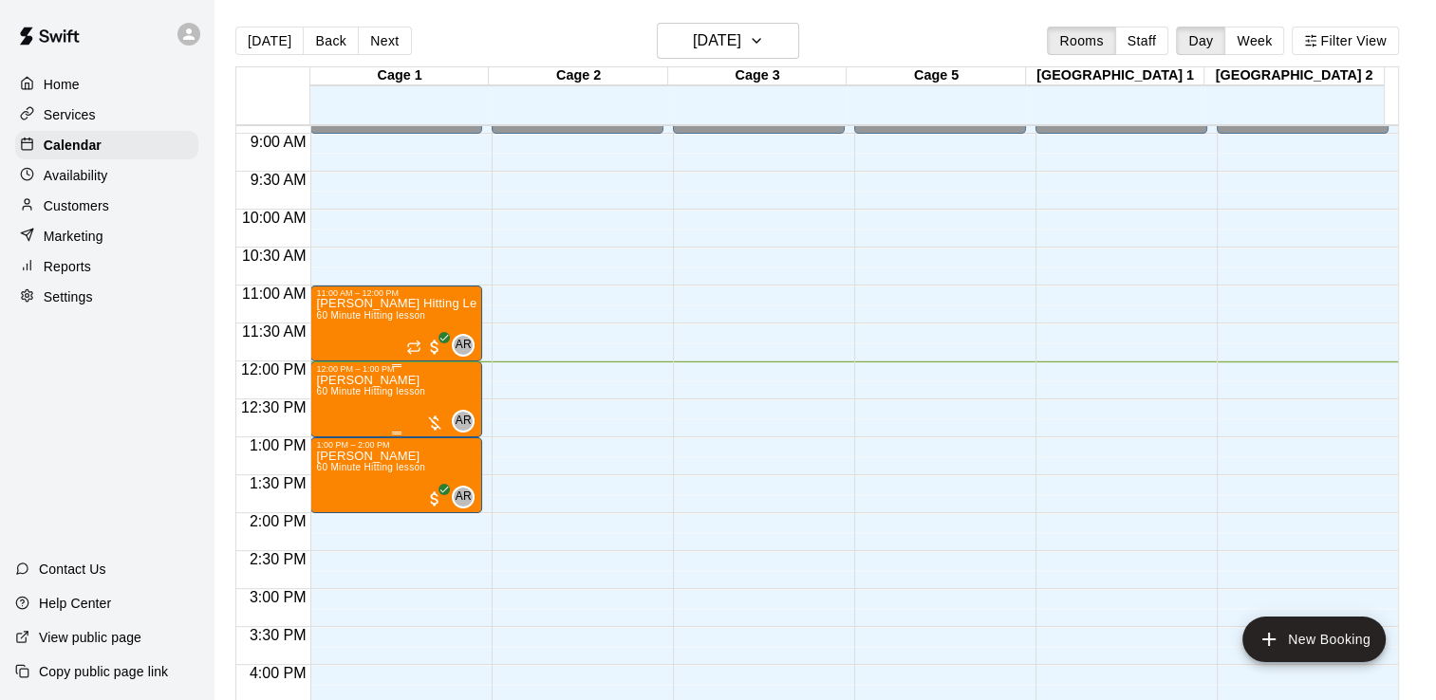
scroll to position [717, 0]
